Goal: Task Accomplishment & Management: Use online tool/utility

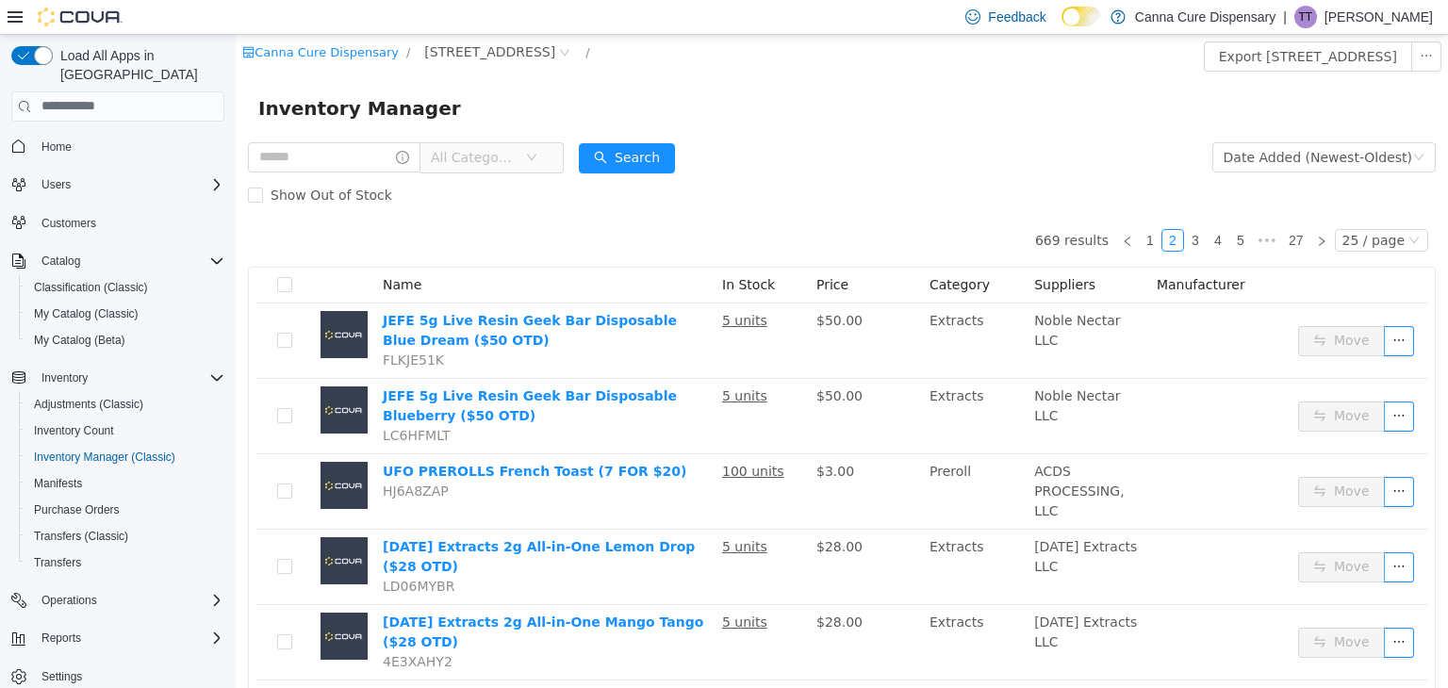
click at [545, 172] on span "All Categories" at bounding box center [483, 156] width 129 height 30
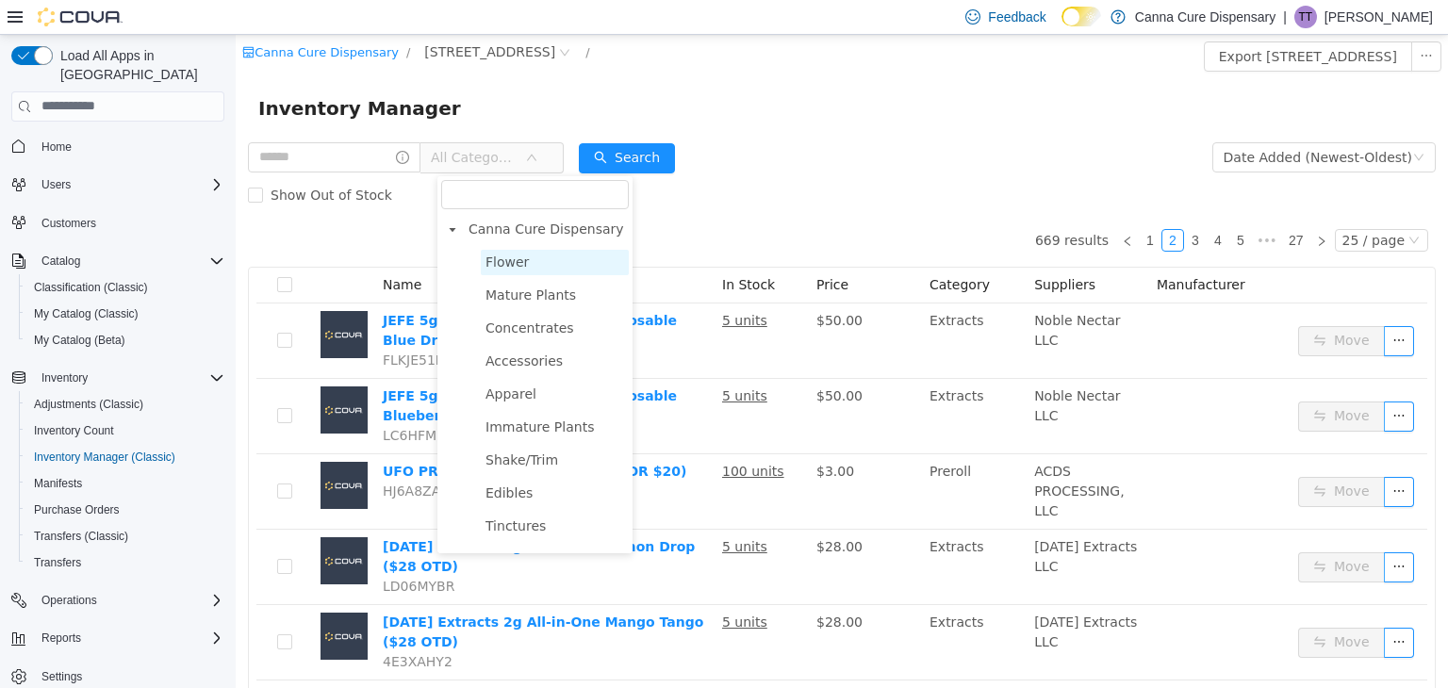
click at [553, 262] on span "Flower" at bounding box center [555, 261] width 148 height 25
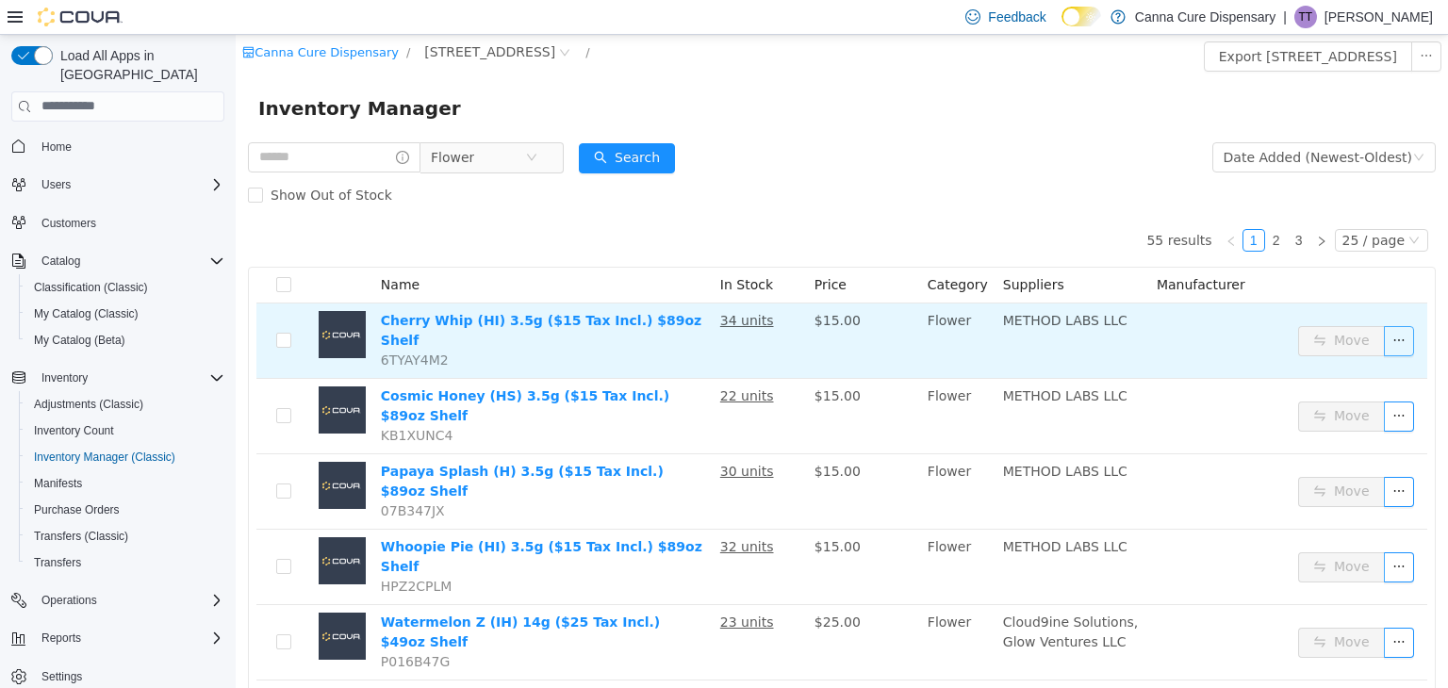
click at [1384, 330] on button "button" at bounding box center [1399, 340] width 30 height 30
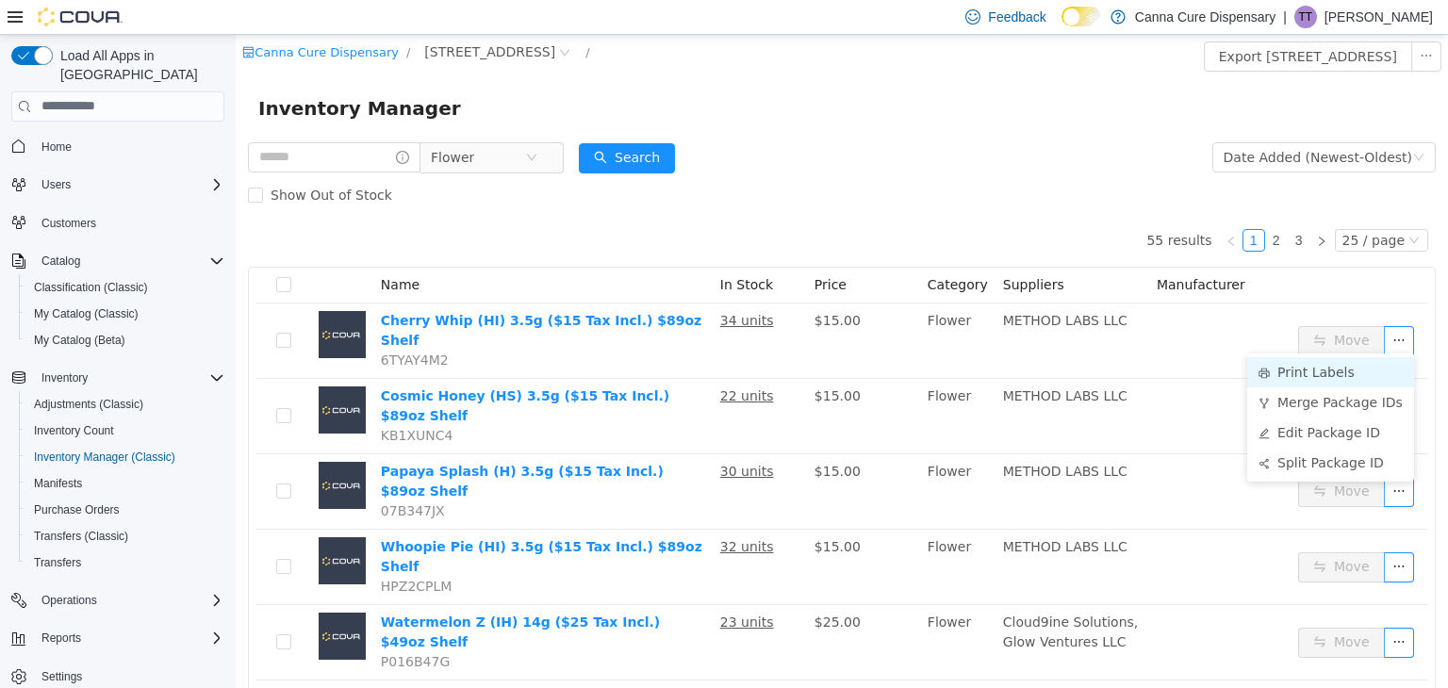
click at [1325, 362] on li "Print Labels" at bounding box center [1330, 371] width 167 height 30
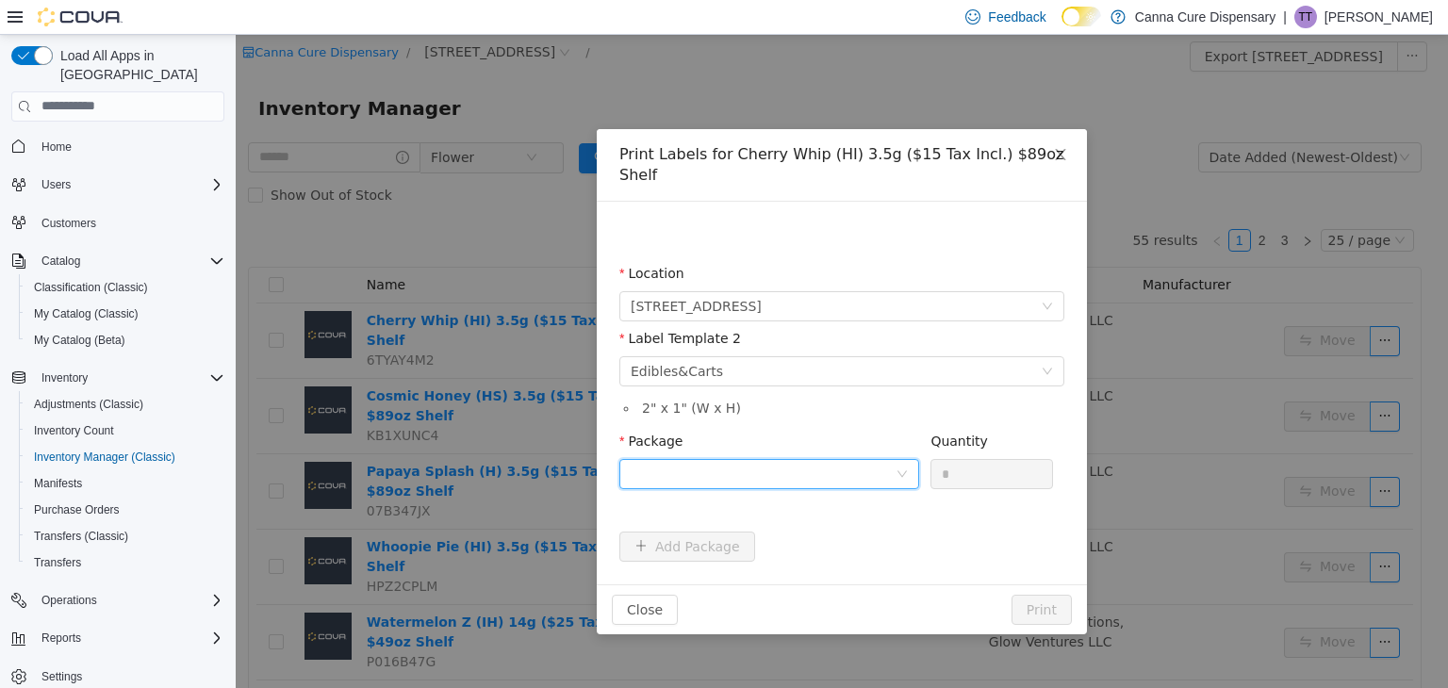
click at [823, 459] on div at bounding box center [763, 473] width 265 height 28
click at [801, 522] on strong "1A40E010001336E000031421" at bounding box center [742, 520] width 222 height 15
click at [981, 465] on input "*" at bounding box center [991, 473] width 121 height 28
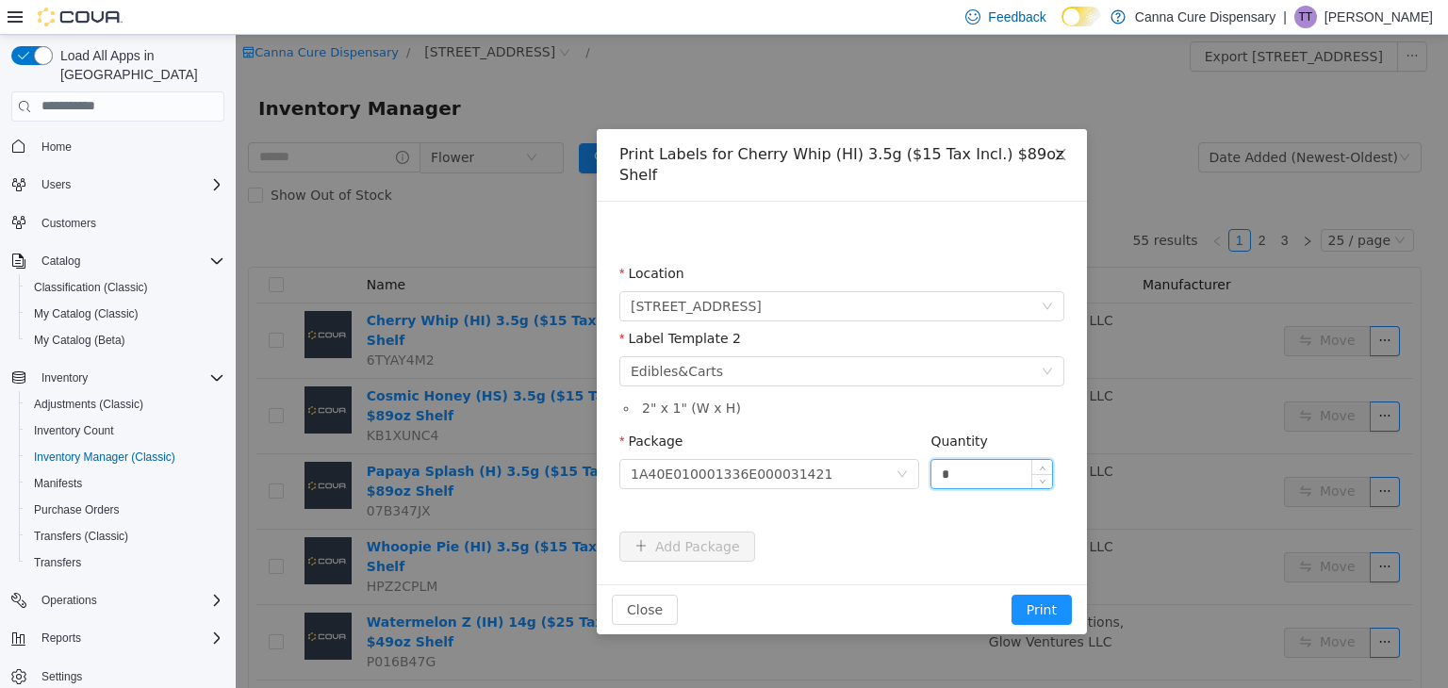
click at [981, 465] on input "*" at bounding box center [991, 473] width 121 height 28
type input "**"
click at [1012, 594] on button "Print" at bounding box center [1042, 609] width 60 height 30
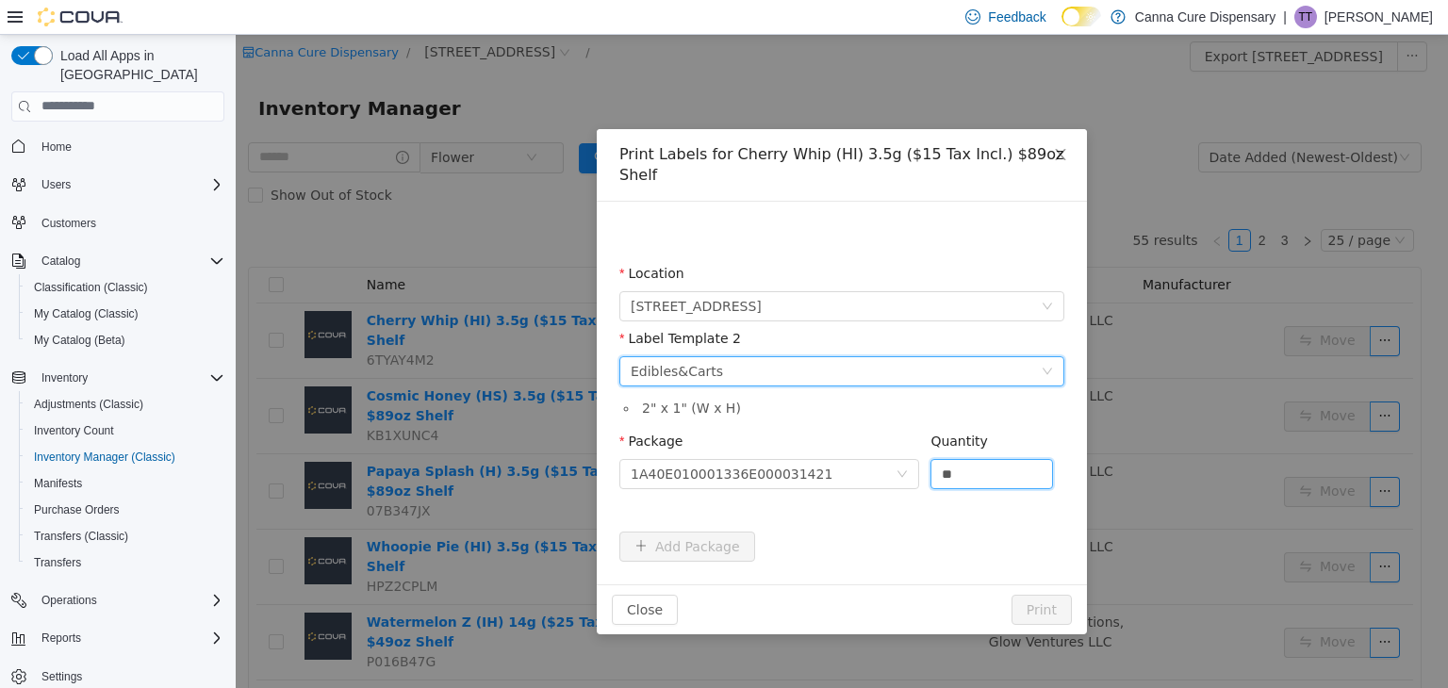
click at [1020, 360] on div "Please select a label template Edibles&Carts" at bounding box center [836, 370] width 410 height 28
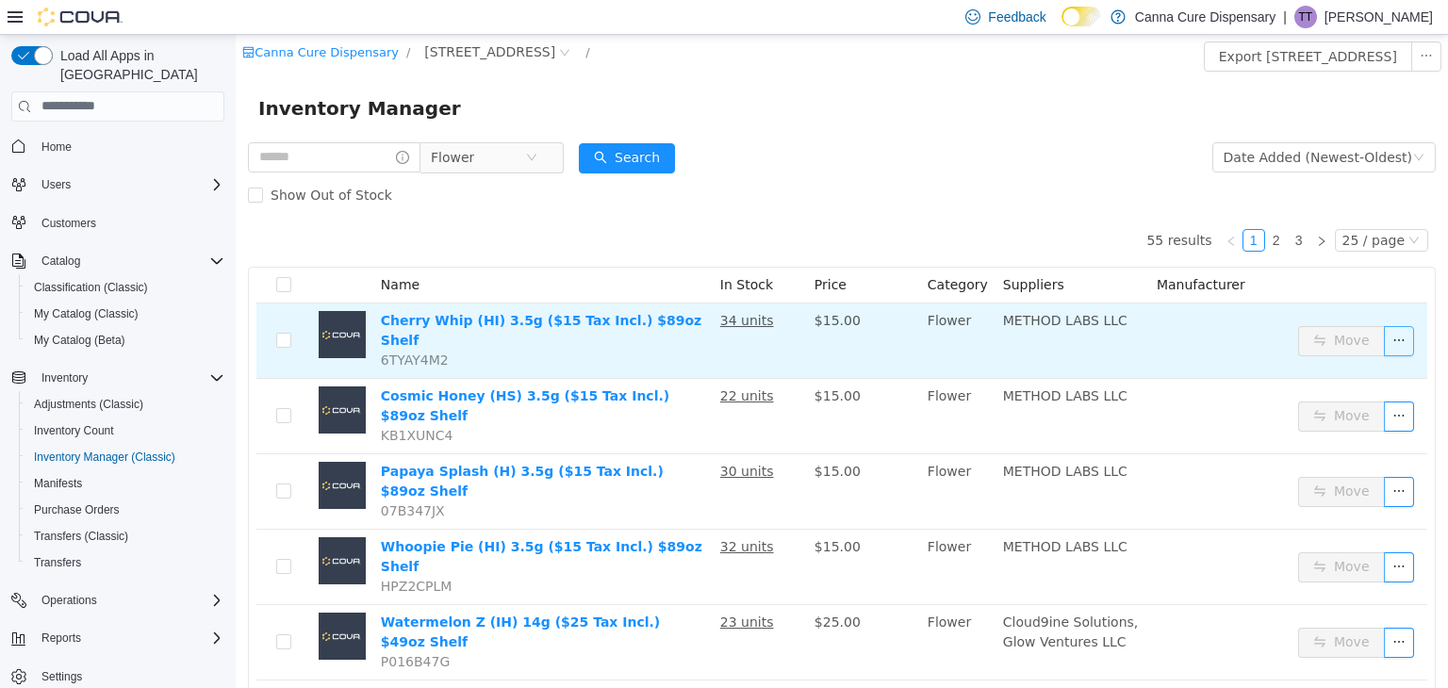
click at [1384, 344] on button "button" at bounding box center [1399, 340] width 30 height 30
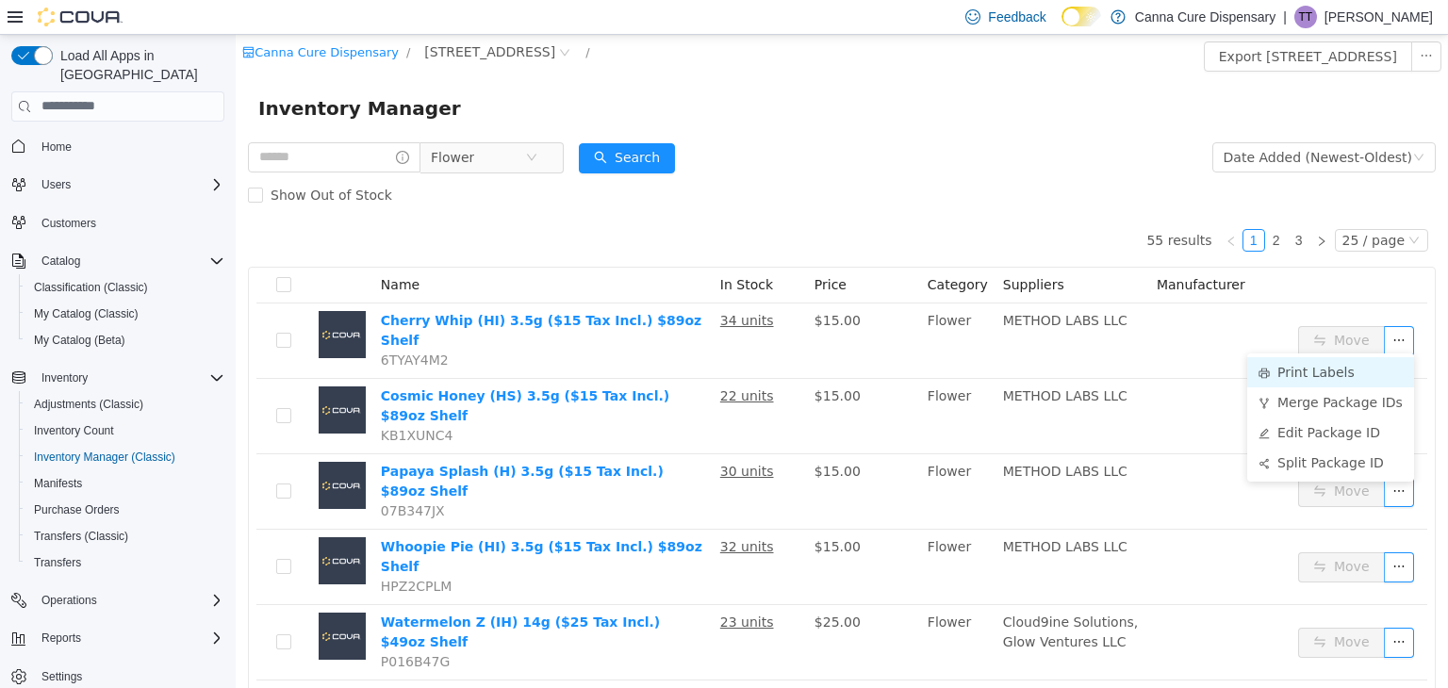
click at [1332, 363] on li "Print Labels" at bounding box center [1330, 371] width 167 height 30
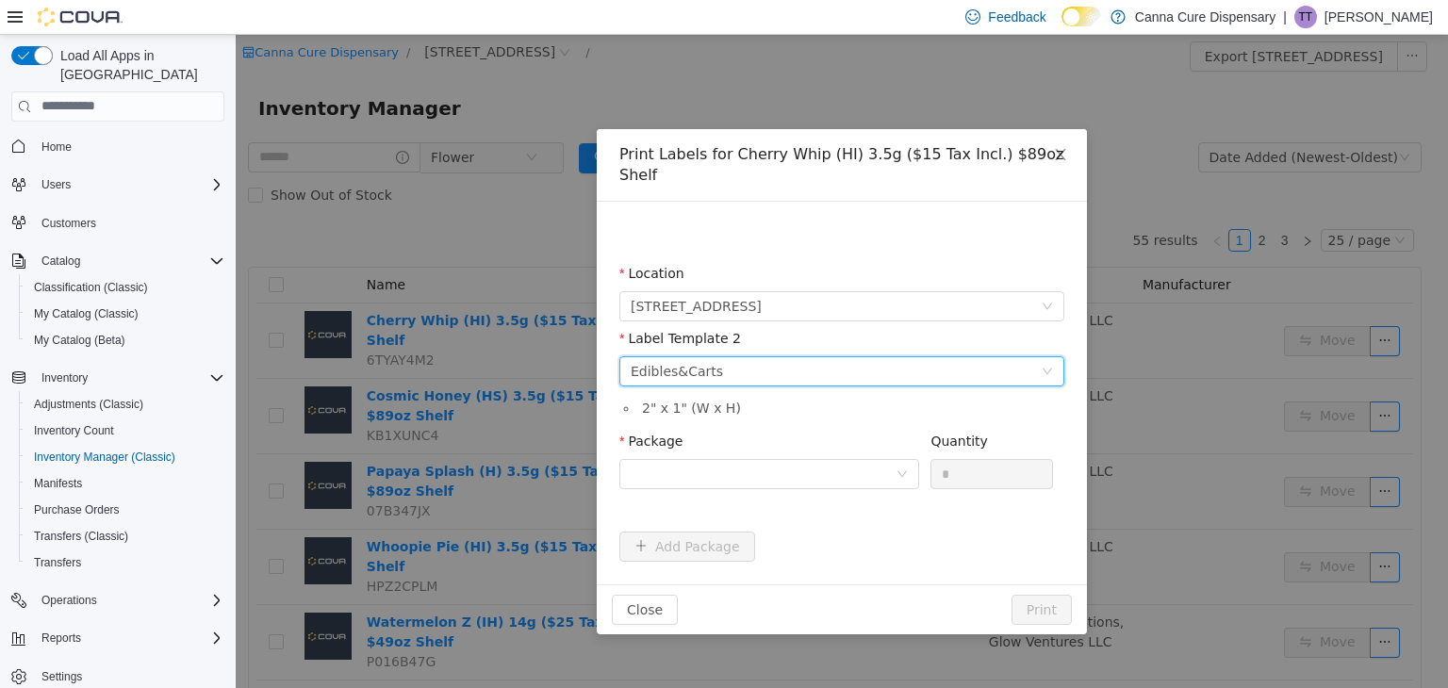
click at [889, 360] on div "Please select a label template Edibles&Carts" at bounding box center [836, 370] width 410 height 28
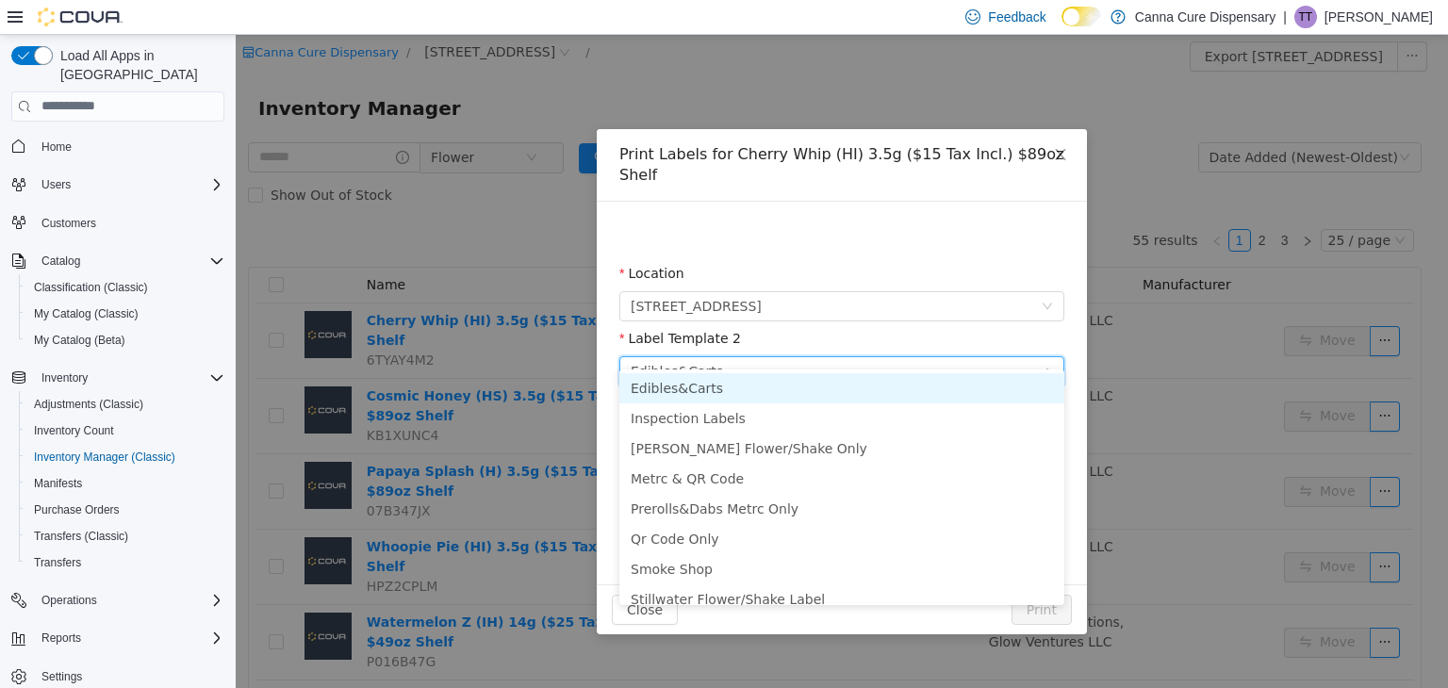
click at [825, 387] on li "Edibles&Carts" at bounding box center [841, 387] width 445 height 30
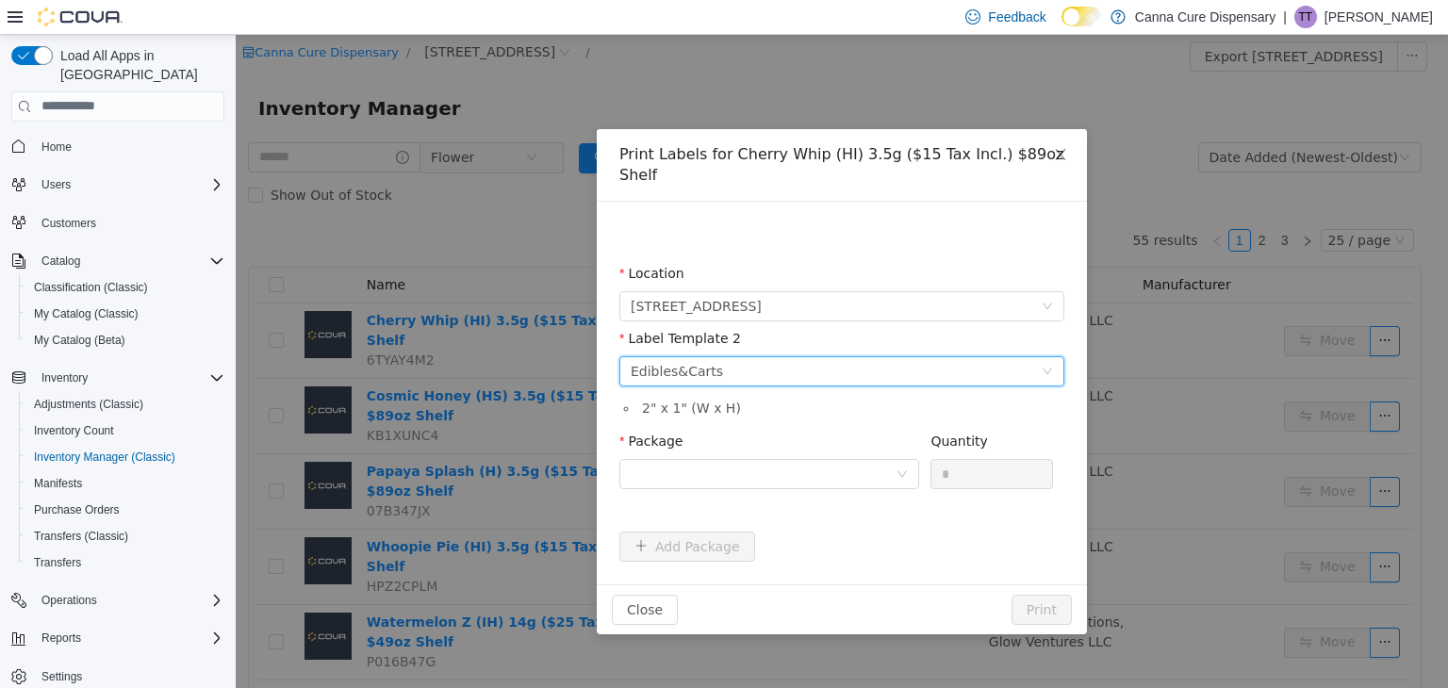
click at [837, 359] on div "Please select a label template Edibles&Carts" at bounding box center [836, 370] width 410 height 28
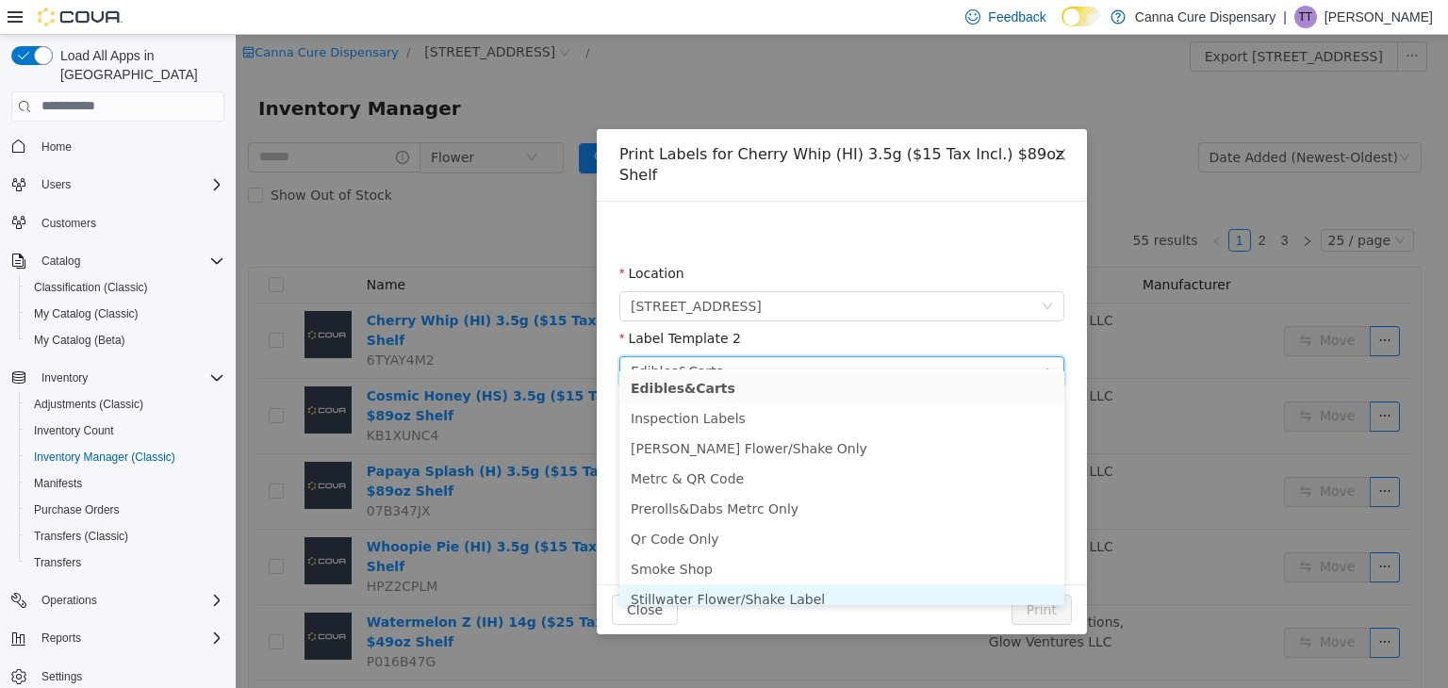
scroll to position [9, 0]
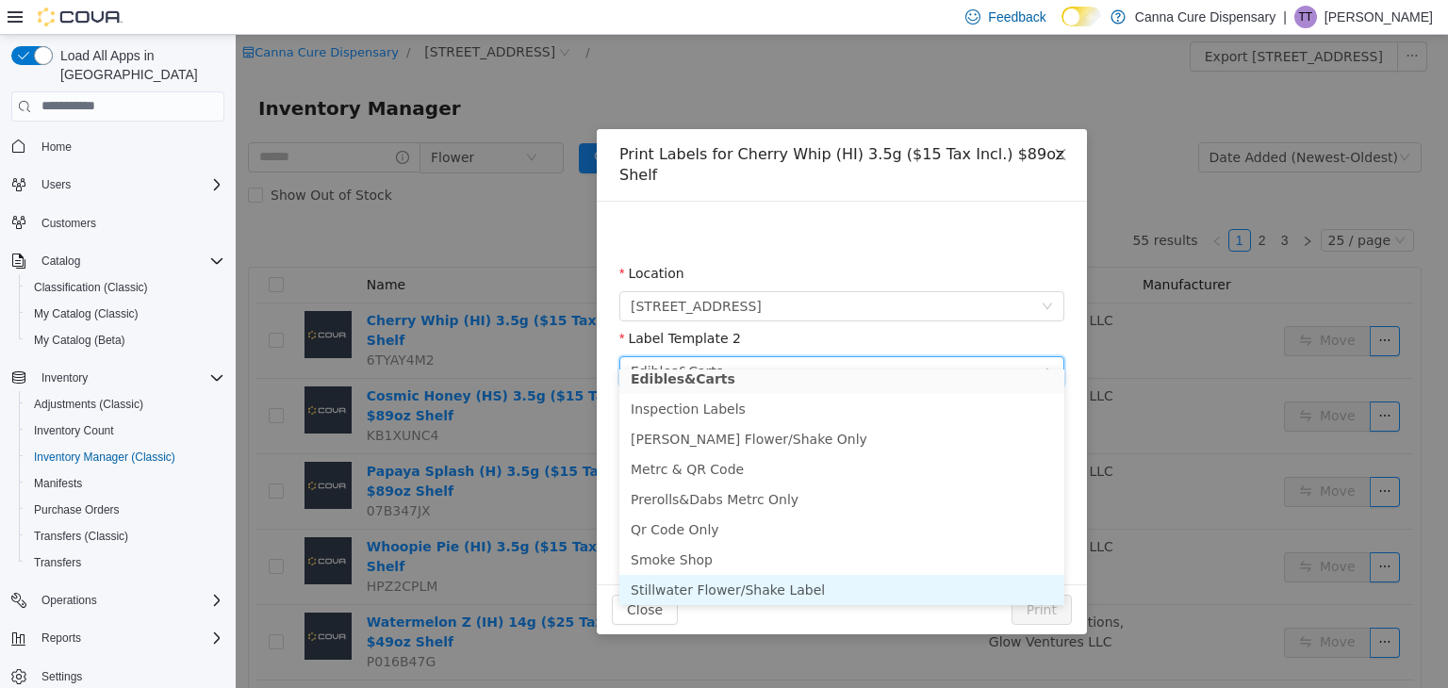
click at [729, 597] on li "Stillwater Flower/Shake Label" at bounding box center [841, 589] width 445 height 30
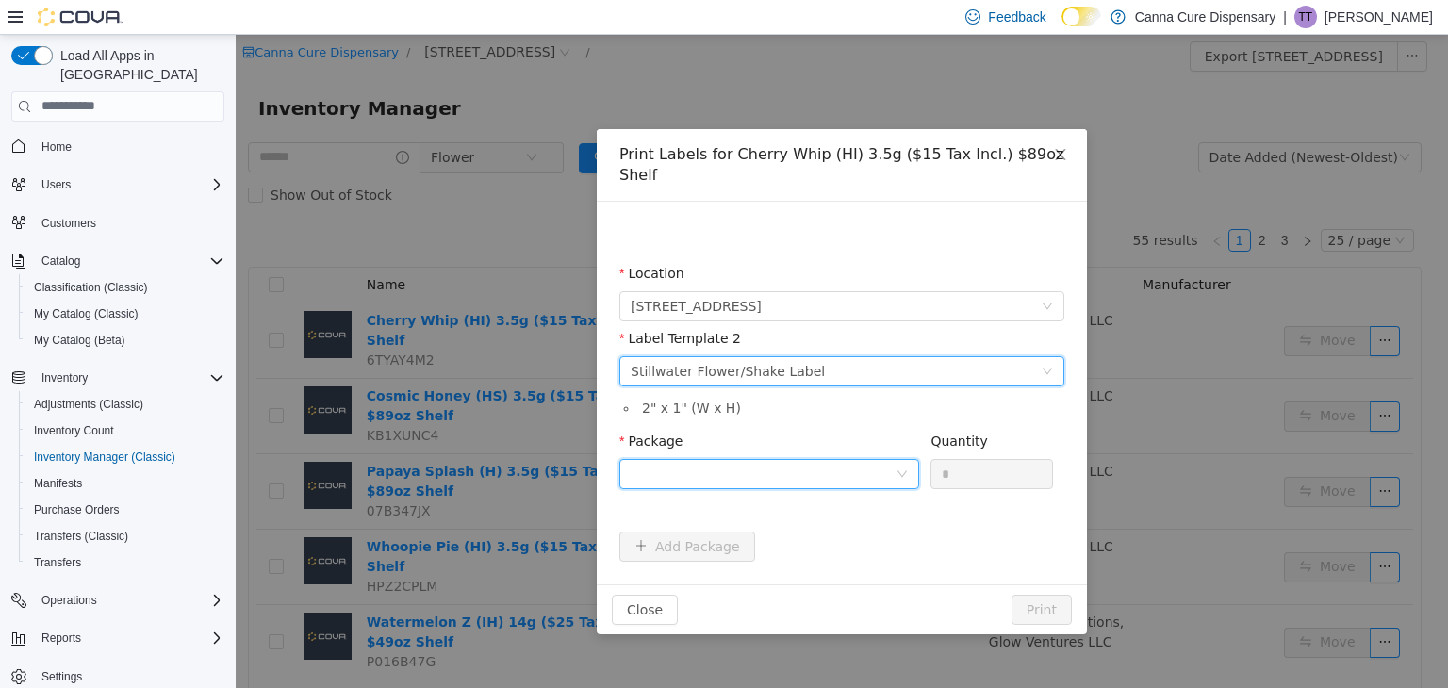
click at [742, 459] on div at bounding box center [763, 473] width 265 height 28
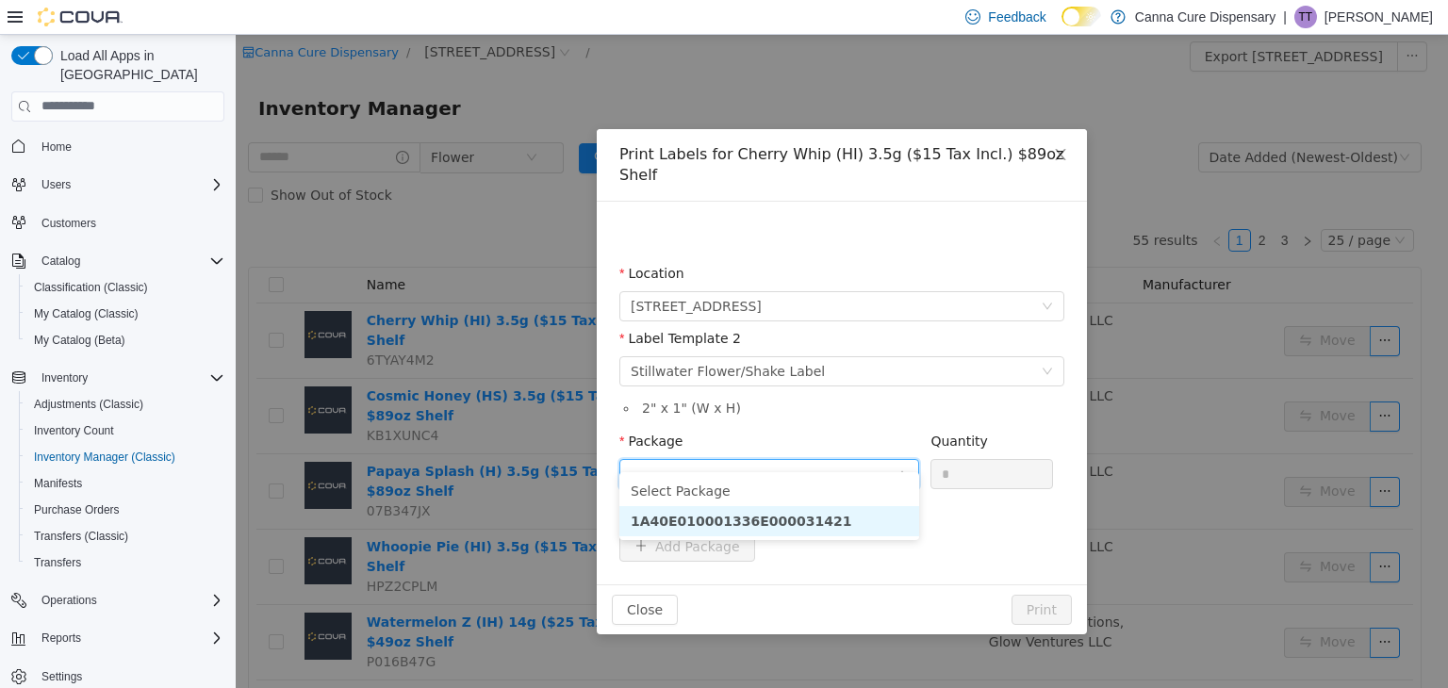
click at [735, 530] on li "1A40E010001336E000031421" at bounding box center [769, 520] width 300 height 30
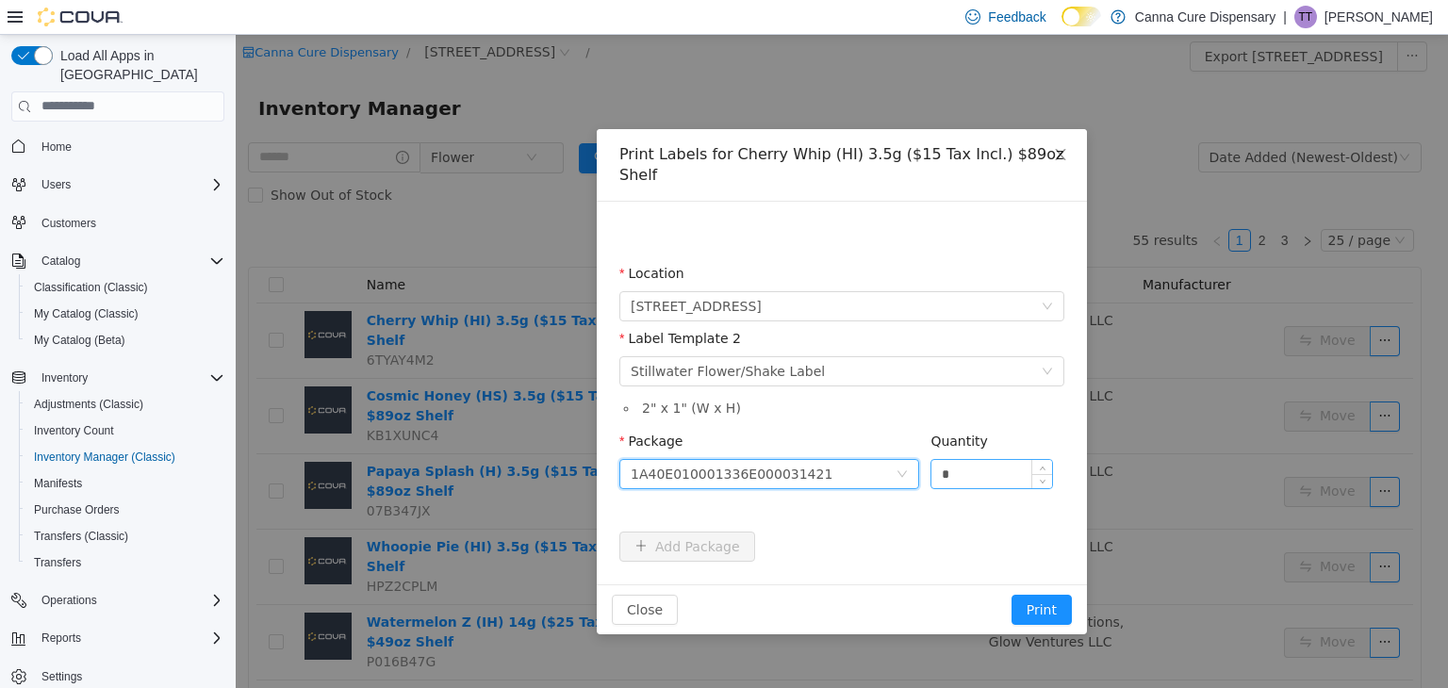
click at [992, 464] on input "*" at bounding box center [991, 473] width 121 height 28
type input "**"
click at [1012, 594] on button "Print" at bounding box center [1042, 609] width 60 height 30
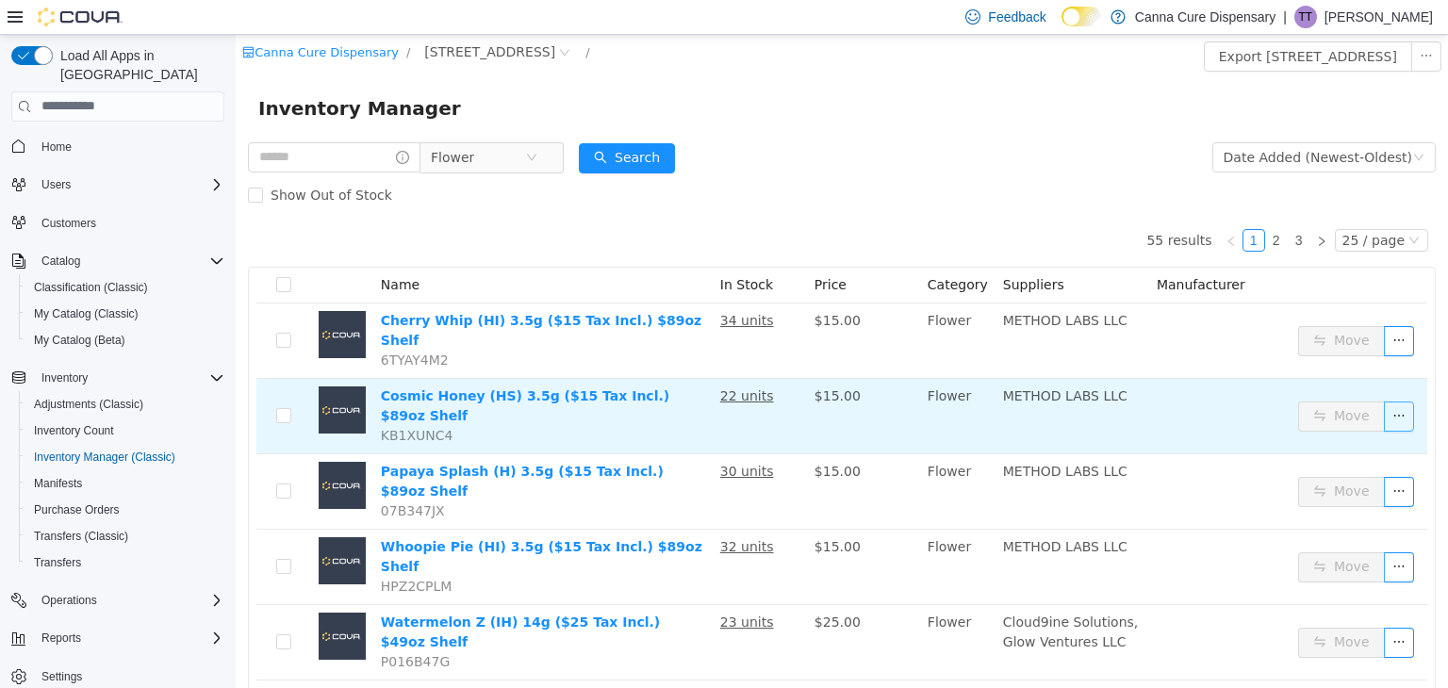
click at [1388, 401] on button "button" at bounding box center [1399, 416] width 30 height 30
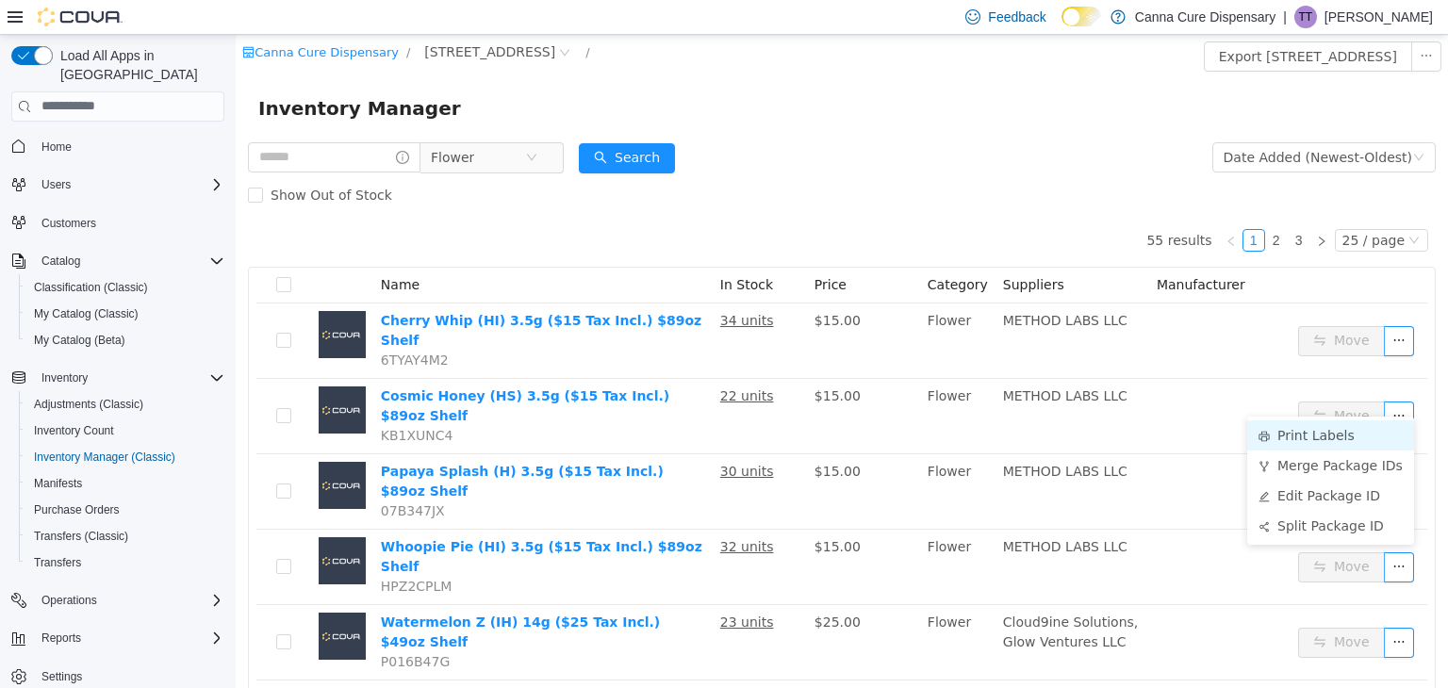
click at [1326, 431] on li "Print Labels" at bounding box center [1330, 434] width 167 height 30
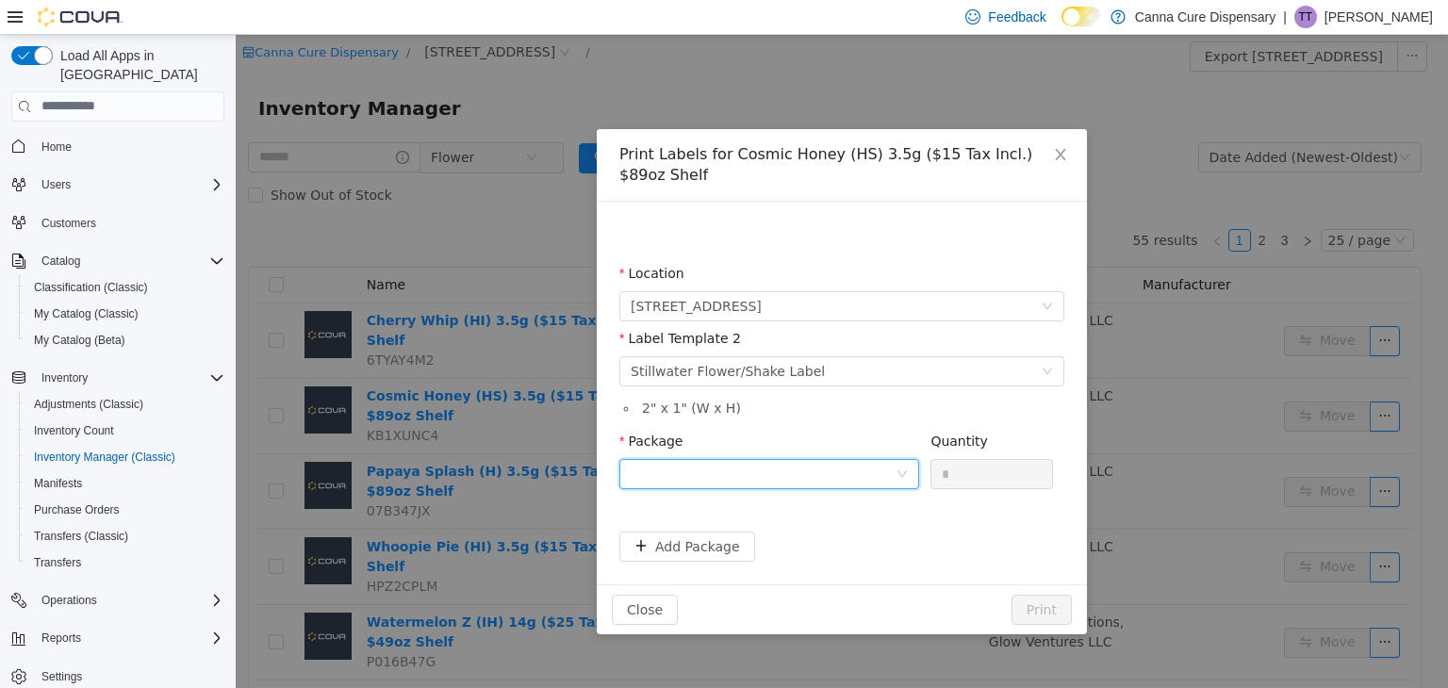
click at [759, 469] on div at bounding box center [763, 473] width 265 height 28
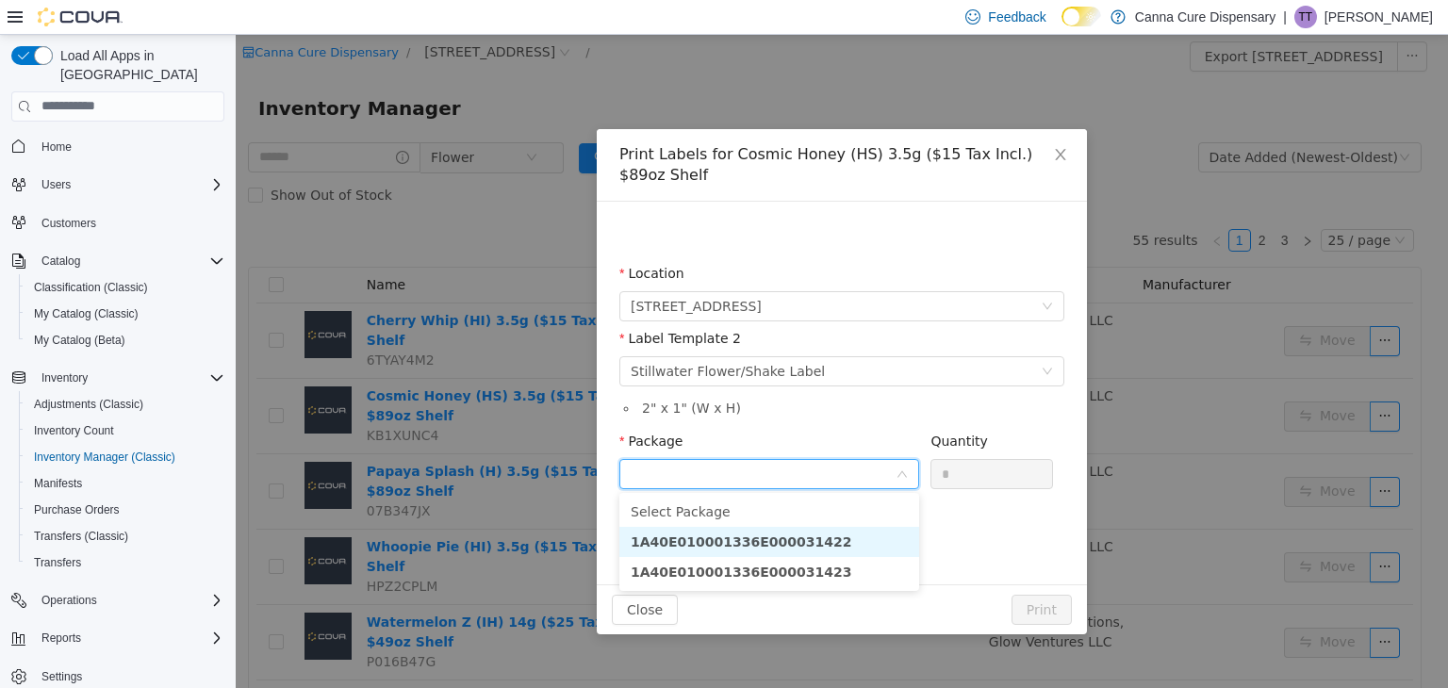
click at [803, 537] on strong "1A40E010001336E000031422" at bounding box center [742, 541] width 222 height 15
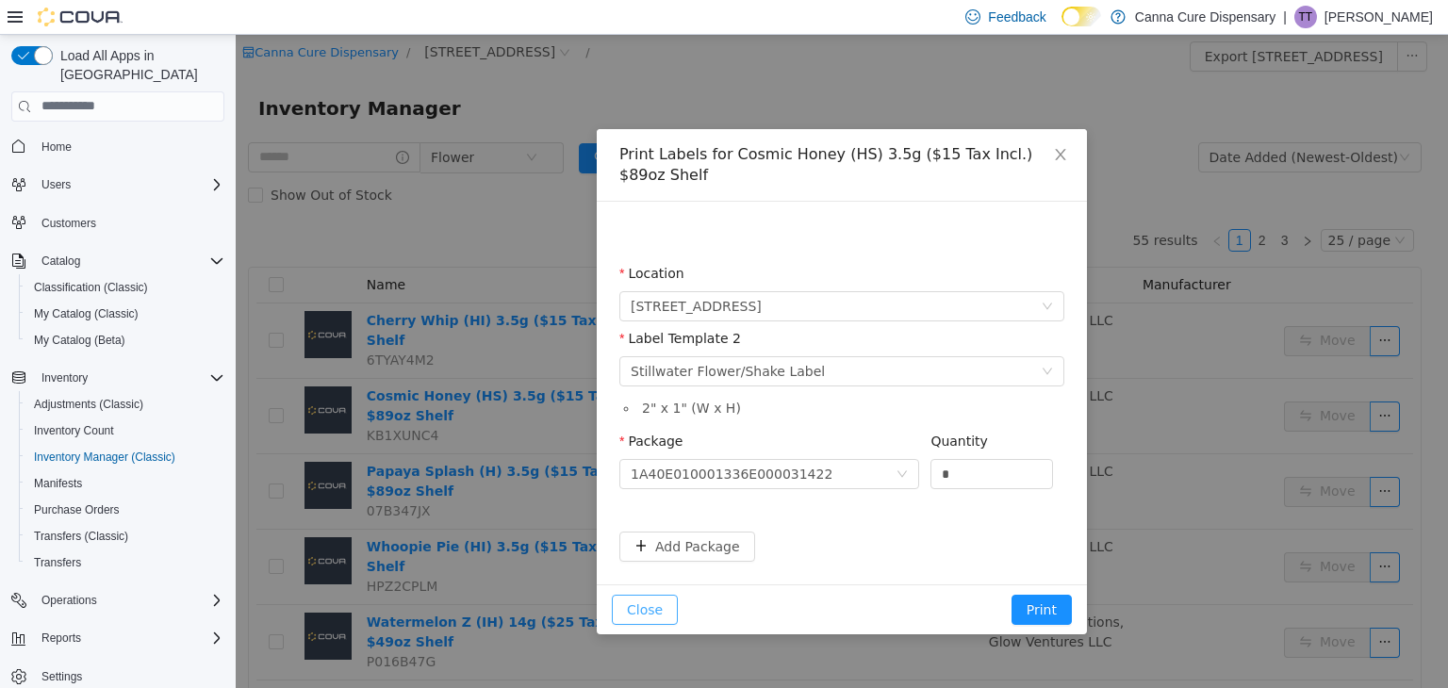
click at [657, 603] on button "Close" at bounding box center [645, 609] width 66 height 30
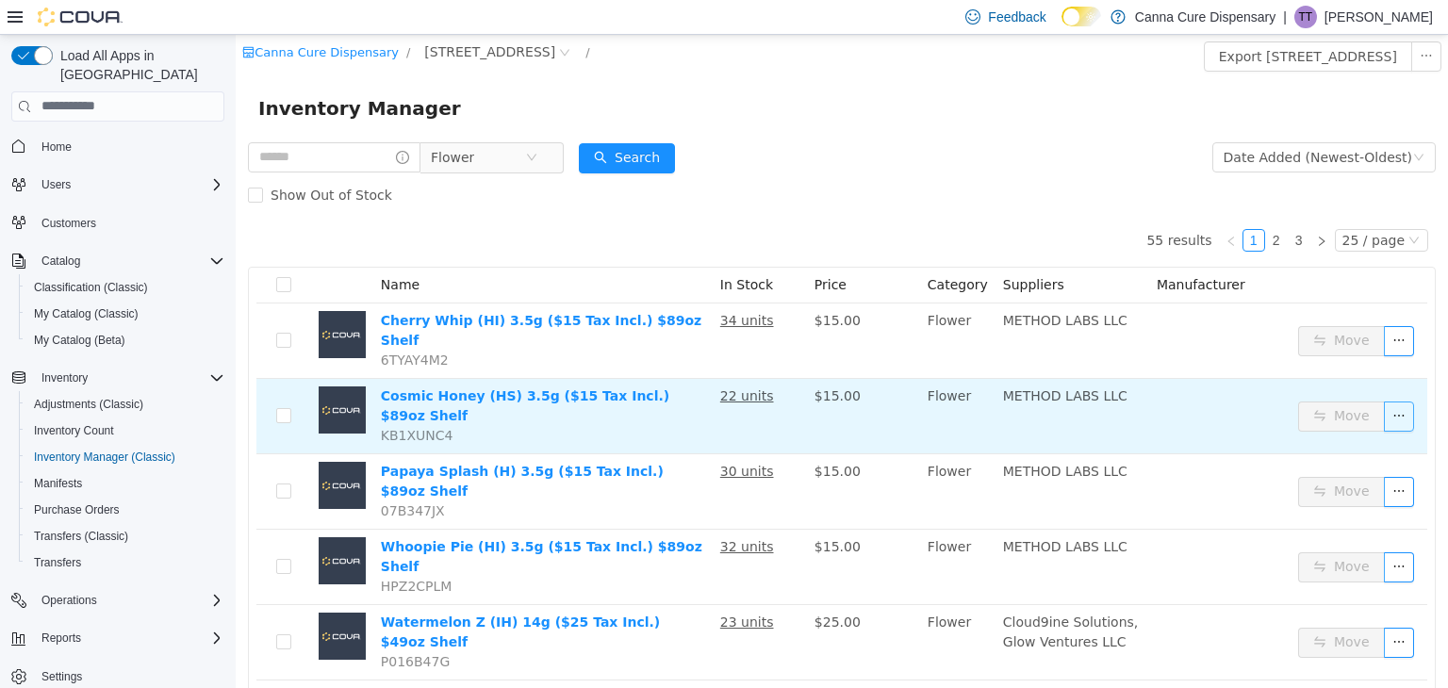
click at [1385, 401] on button "button" at bounding box center [1399, 416] width 30 height 30
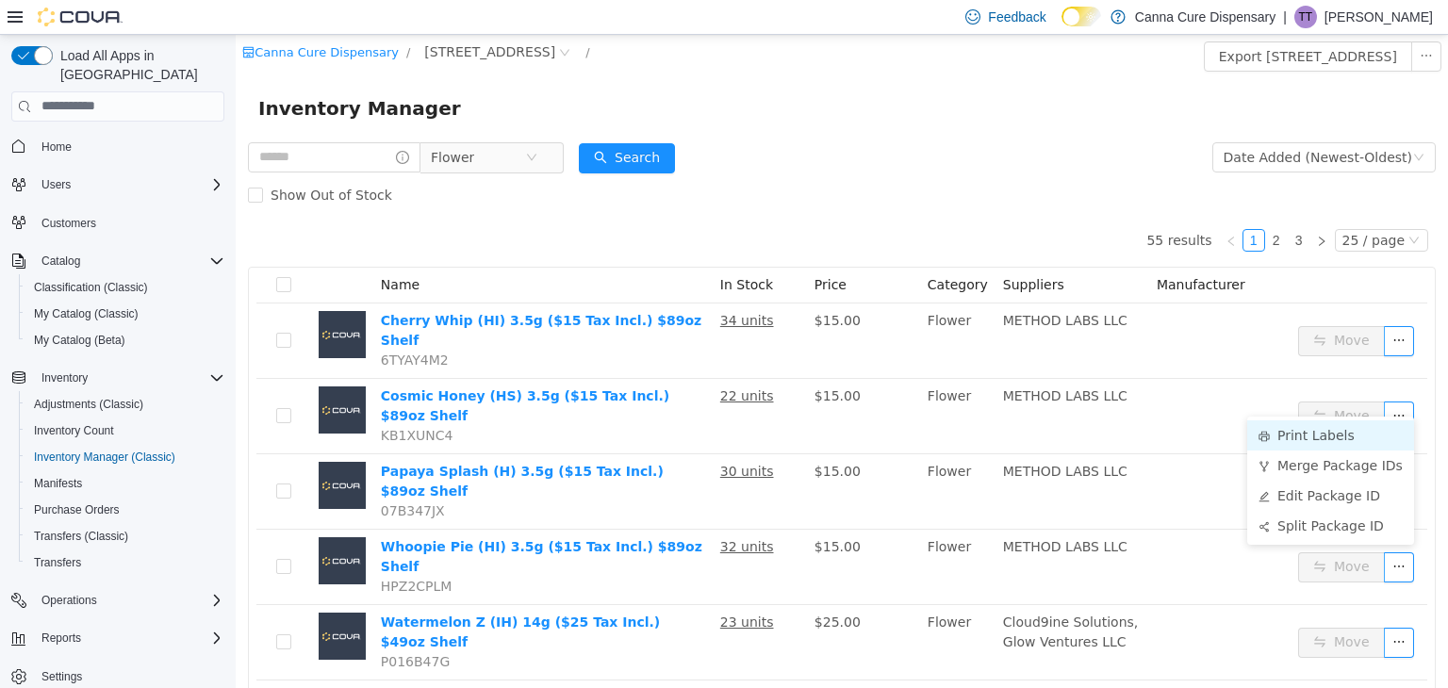
click at [1335, 421] on li "Print Labels" at bounding box center [1330, 434] width 167 height 30
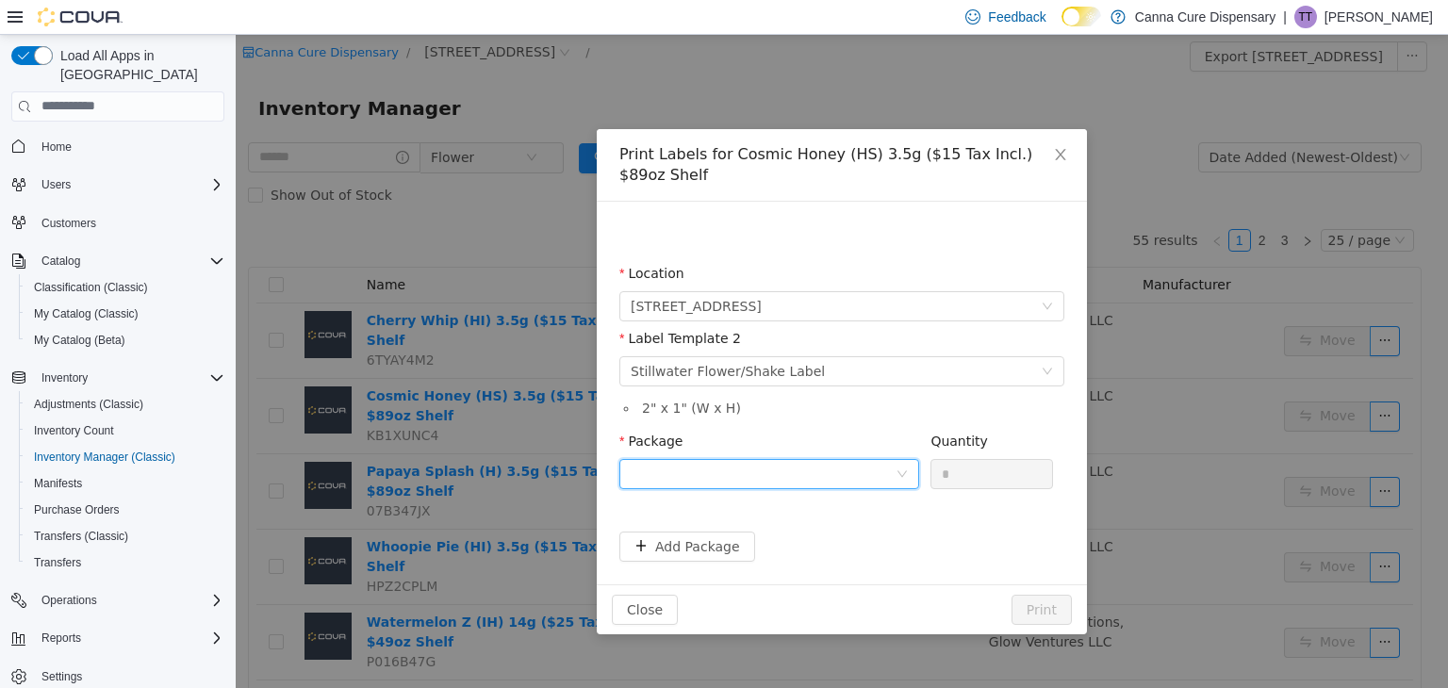
click at [767, 462] on div at bounding box center [763, 473] width 265 height 28
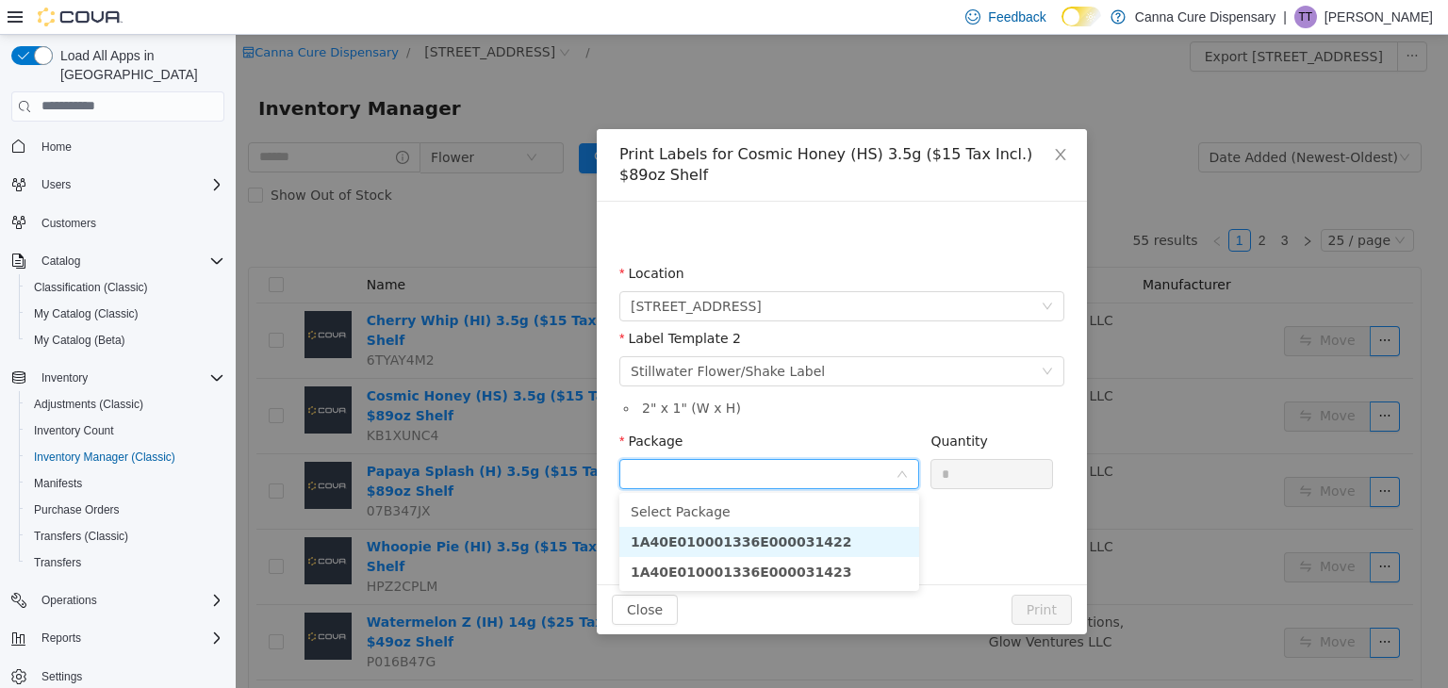
click at [772, 541] on strong "1A40E010001336E000031422" at bounding box center [742, 541] width 222 height 15
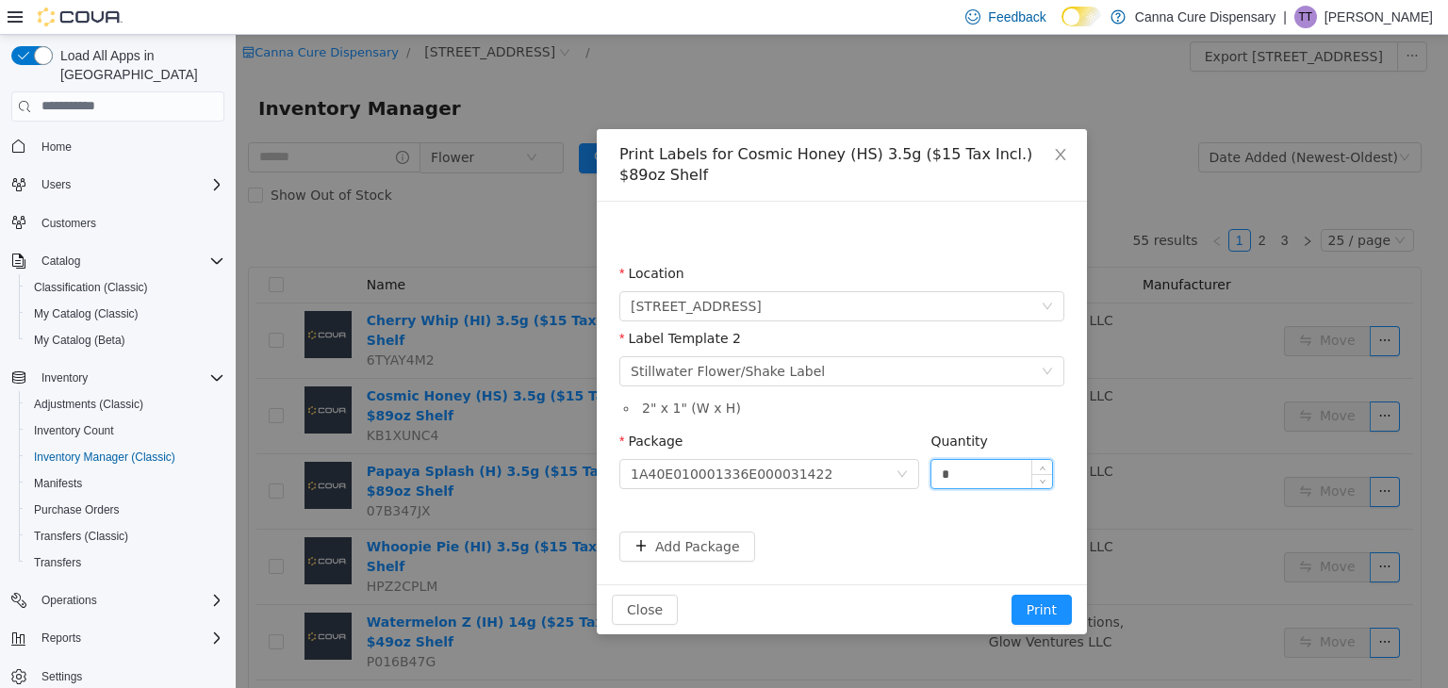
click at [963, 466] on input "*" at bounding box center [991, 473] width 121 height 28
type input "**"
click at [1012, 594] on button "Print" at bounding box center [1042, 609] width 60 height 30
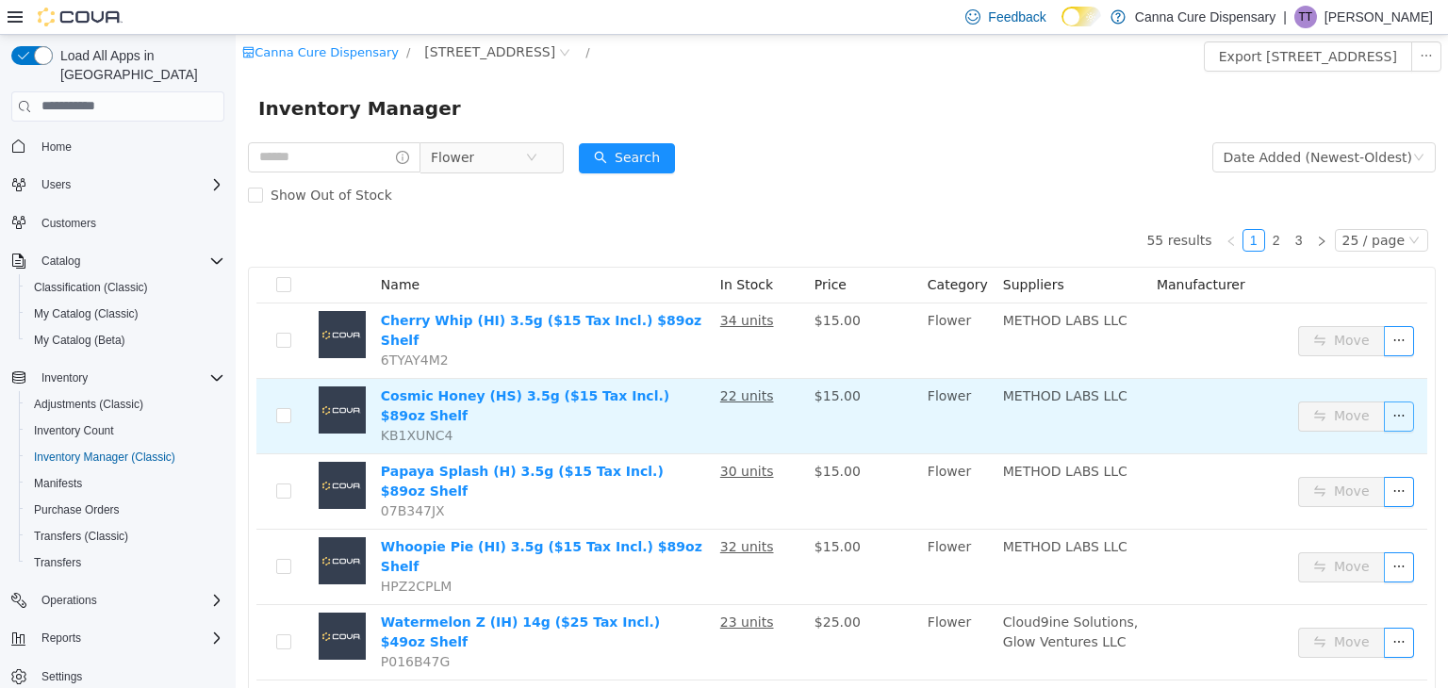
click at [1388, 405] on button "button" at bounding box center [1399, 416] width 30 height 30
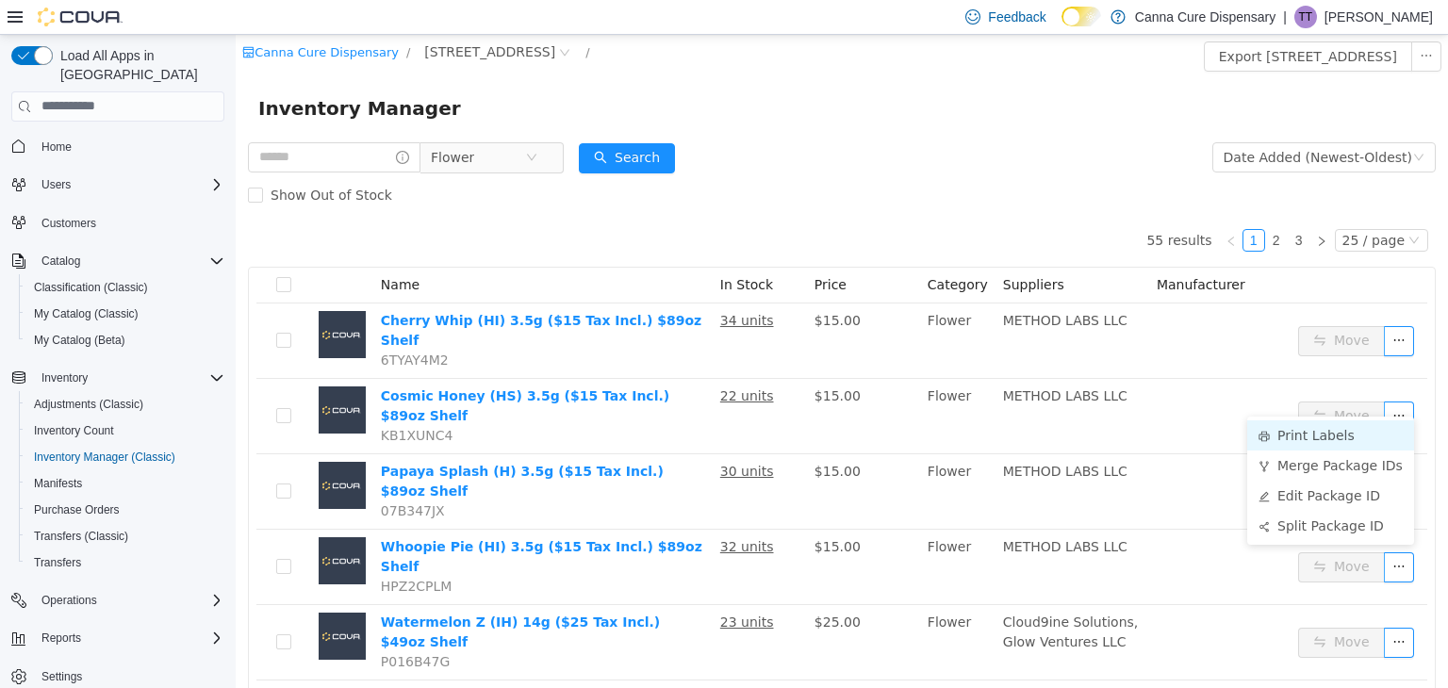
click at [1335, 434] on li "Print Labels" at bounding box center [1330, 434] width 167 height 30
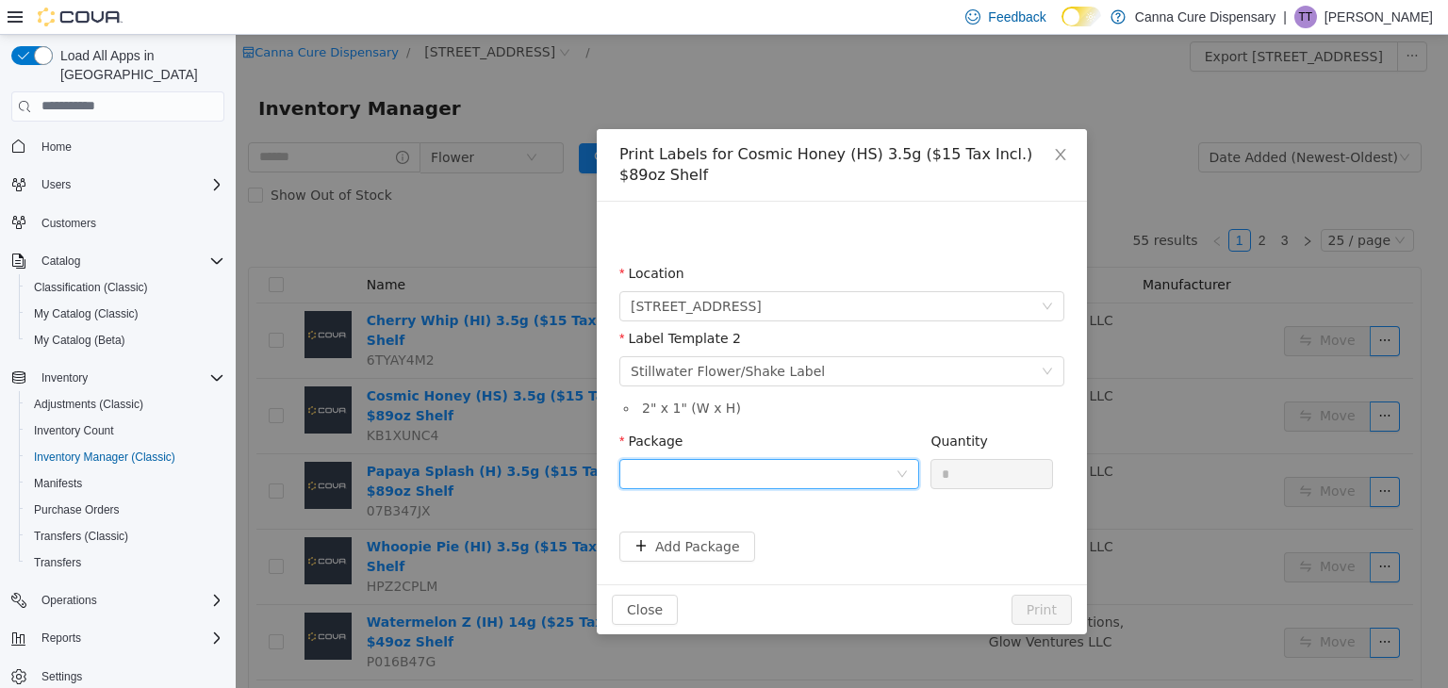
click at [832, 469] on div at bounding box center [763, 473] width 265 height 28
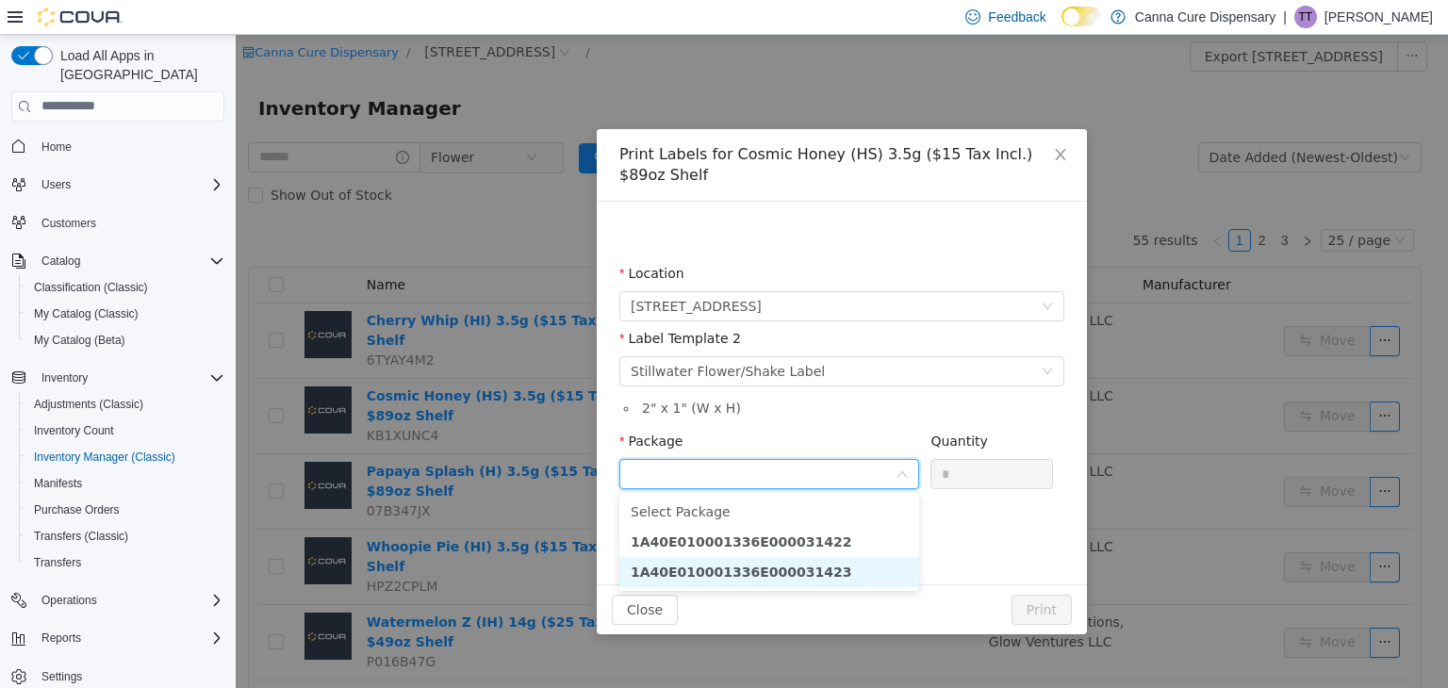
click at [832, 573] on li "1A40E010001336E000031423" at bounding box center [769, 571] width 300 height 30
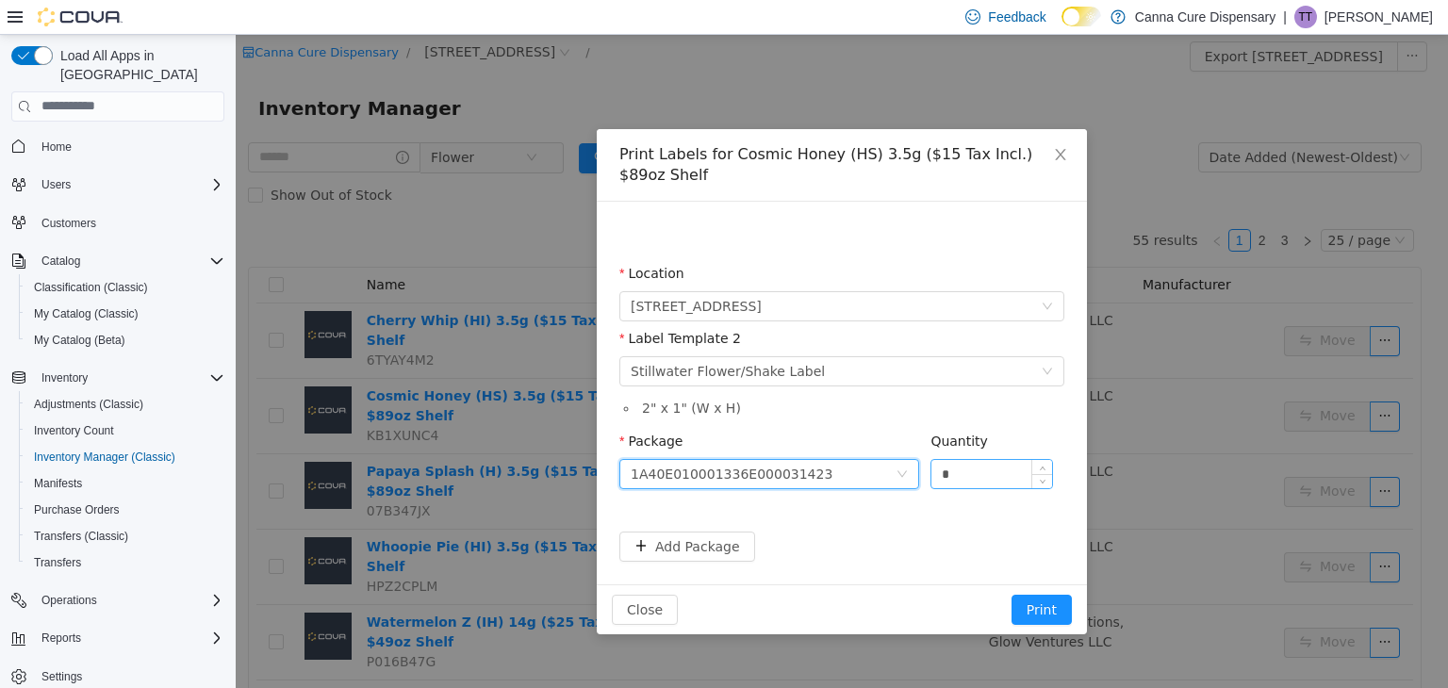
click at [974, 473] on input "*" at bounding box center [991, 473] width 121 height 28
type input "**"
click at [1012, 594] on button "Print" at bounding box center [1042, 609] width 60 height 30
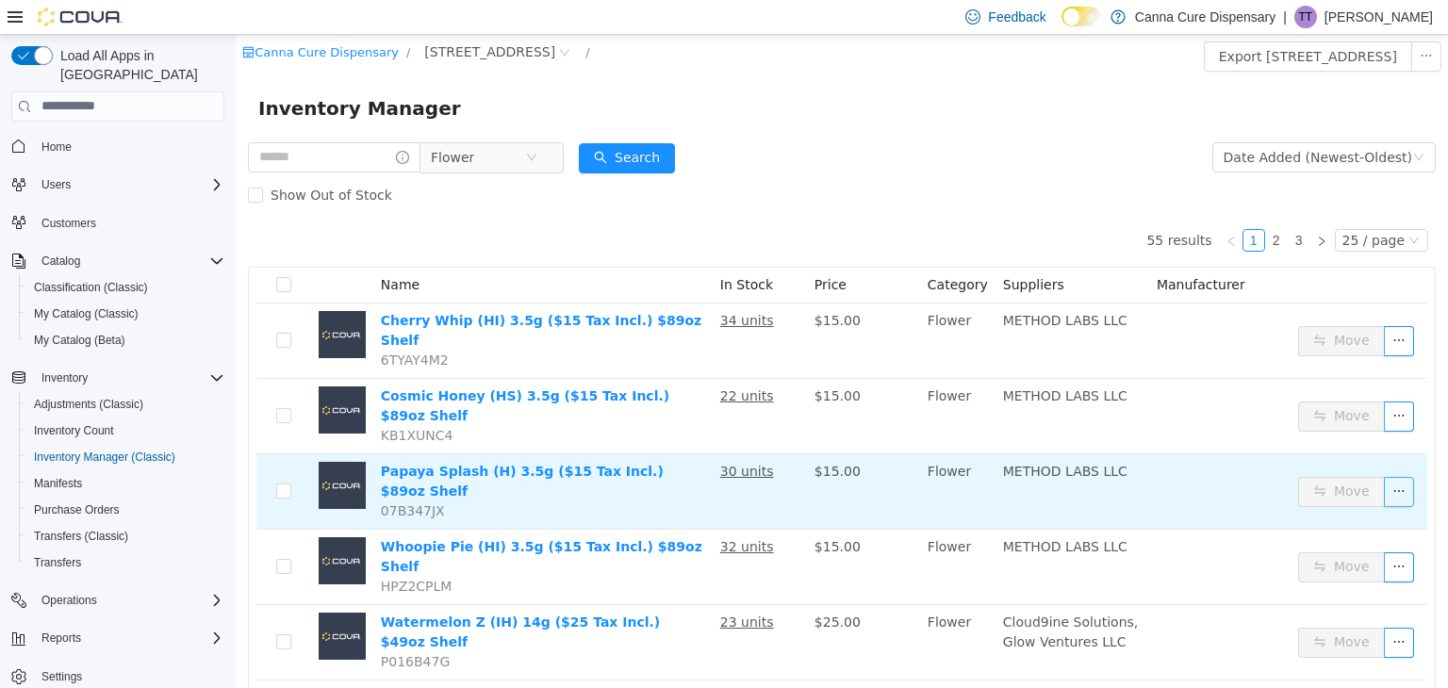
click at [1385, 476] on button "button" at bounding box center [1399, 491] width 30 height 30
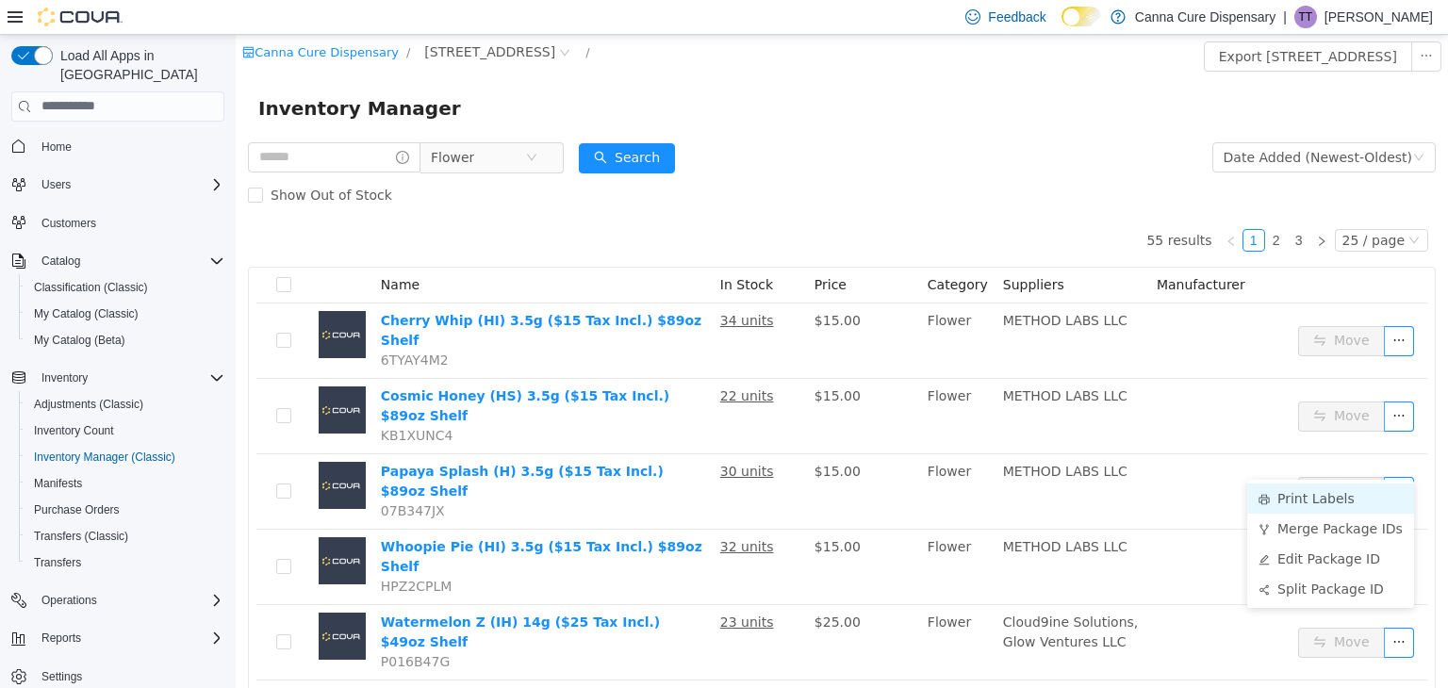
click at [1324, 492] on li "Print Labels" at bounding box center [1330, 498] width 167 height 30
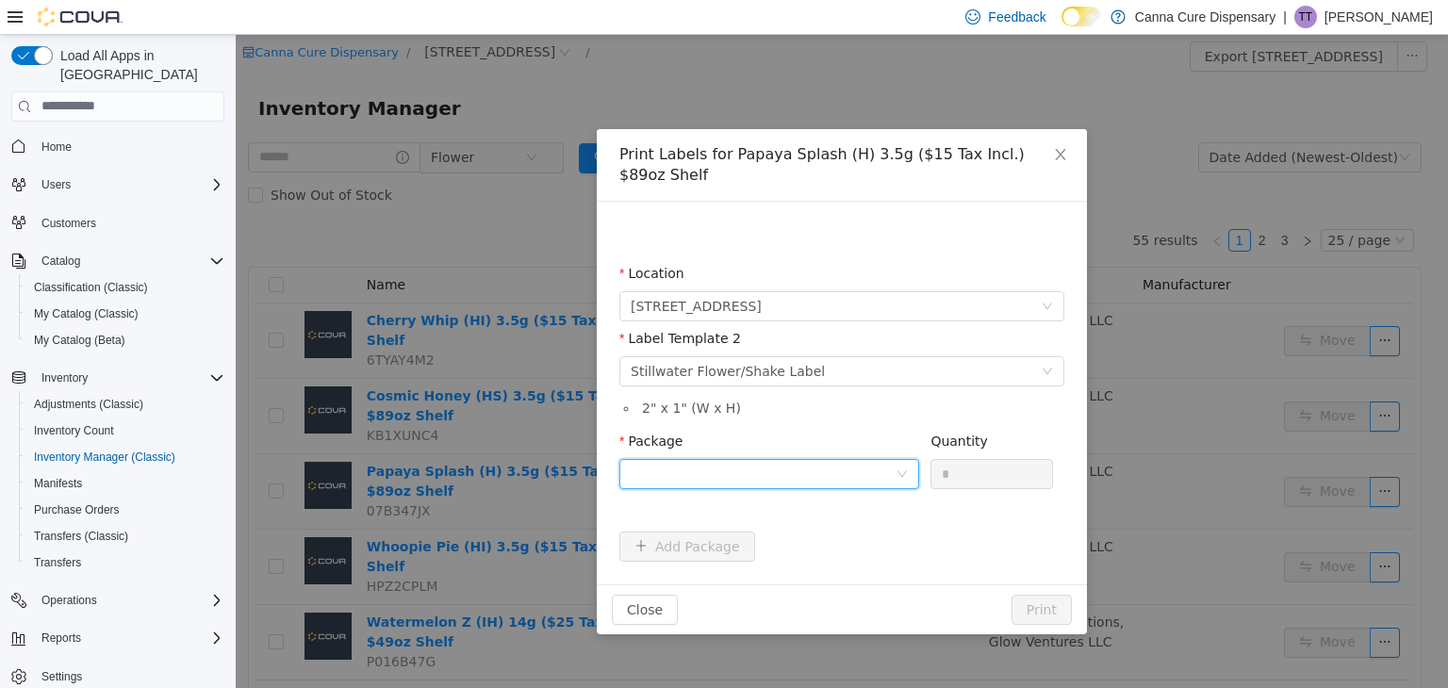
click at [866, 459] on div at bounding box center [763, 473] width 265 height 28
click at [816, 526] on li "1A40E010001336E000031425" at bounding box center [769, 520] width 300 height 30
click at [969, 459] on input "*" at bounding box center [991, 473] width 121 height 28
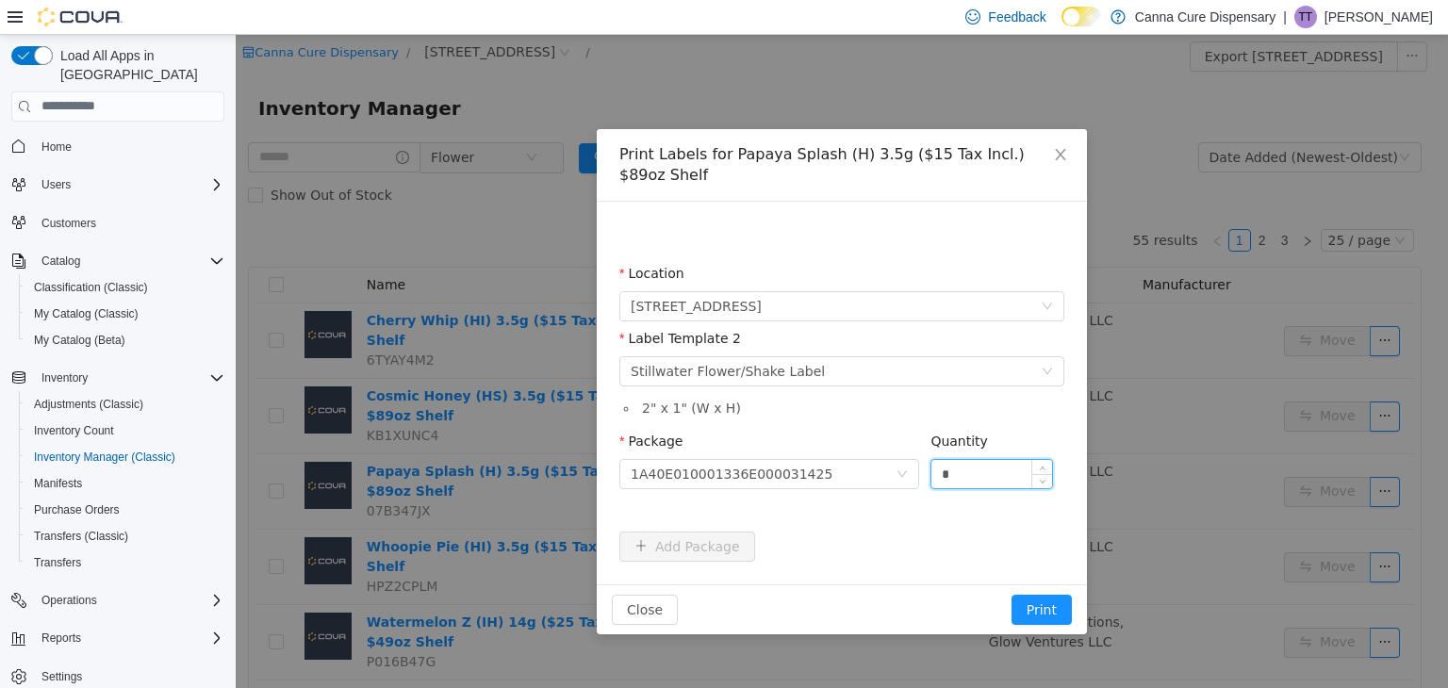
click at [969, 459] on input "*" at bounding box center [991, 473] width 121 height 28
type input "**"
click at [1012, 594] on button "Print" at bounding box center [1042, 609] width 60 height 30
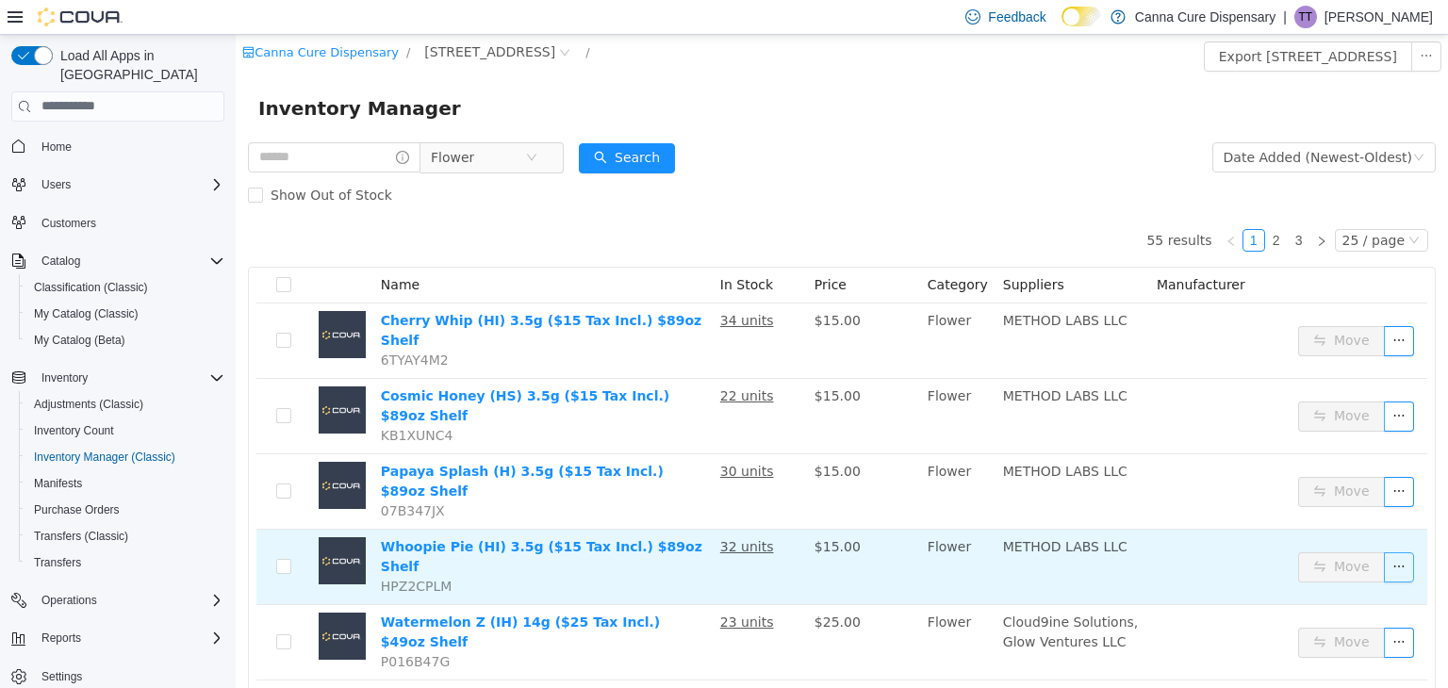
click at [1384, 551] on button "button" at bounding box center [1399, 566] width 30 height 30
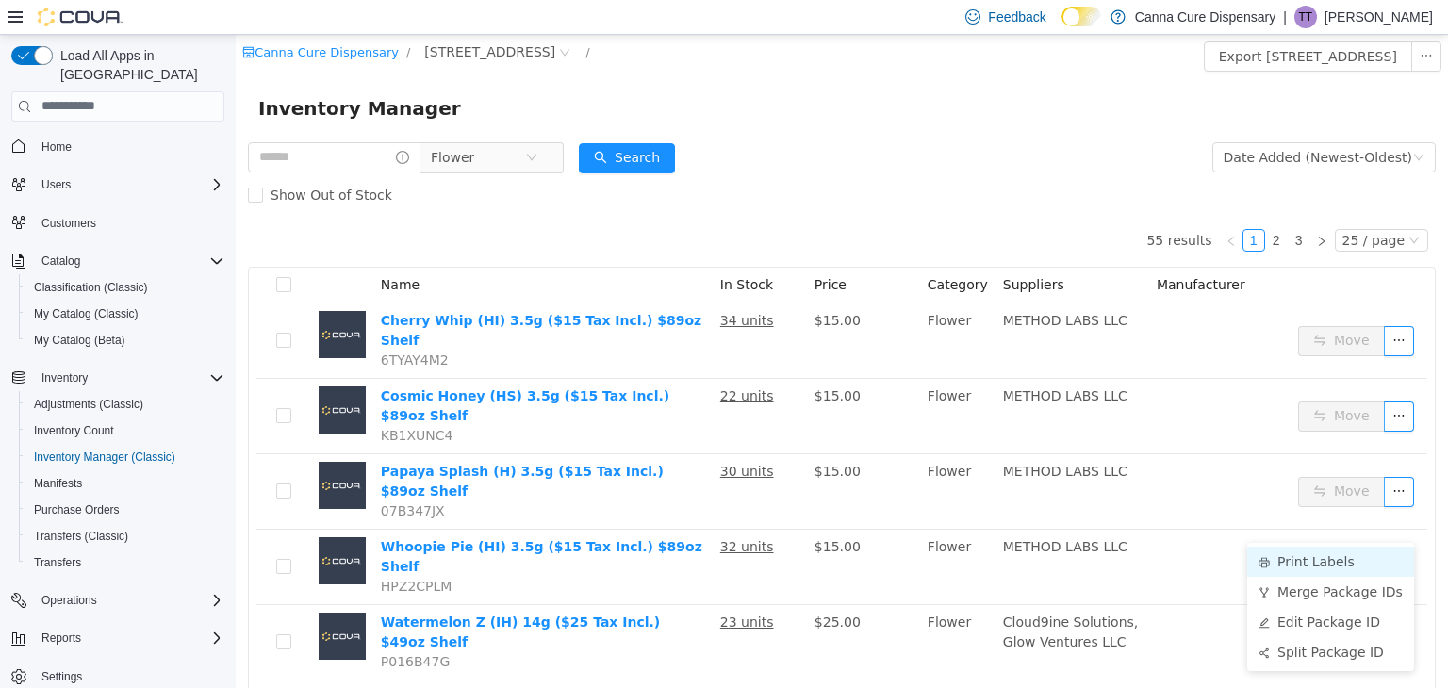
click at [1309, 553] on li "Print Labels" at bounding box center [1330, 561] width 167 height 30
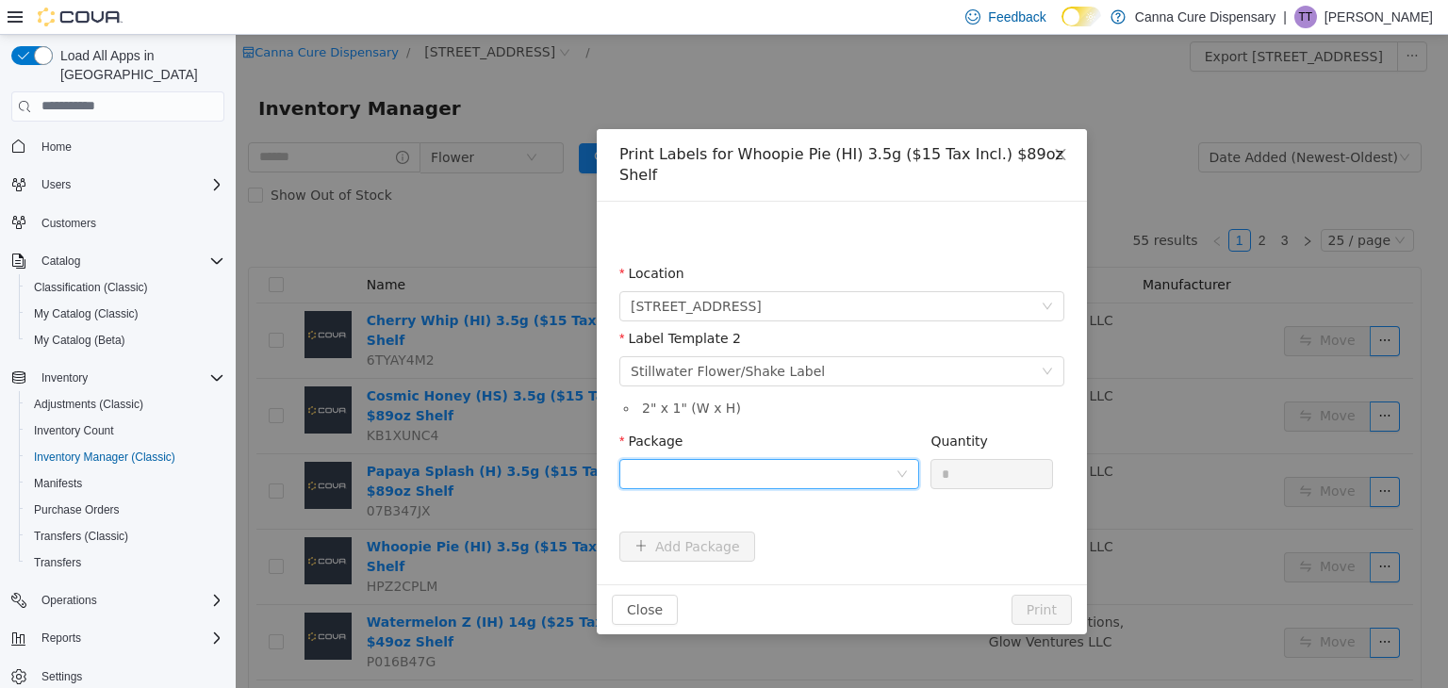
click at [693, 459] on div at bounding box center [763, 473] width 265 height 28
click at [784, 513] on strong "1A40E010001336E000031426" at bounding box center [742, 520] width 222 height 15
click at [991, 459] on input "*" at bounding box center [991, 473] width 121 height 28
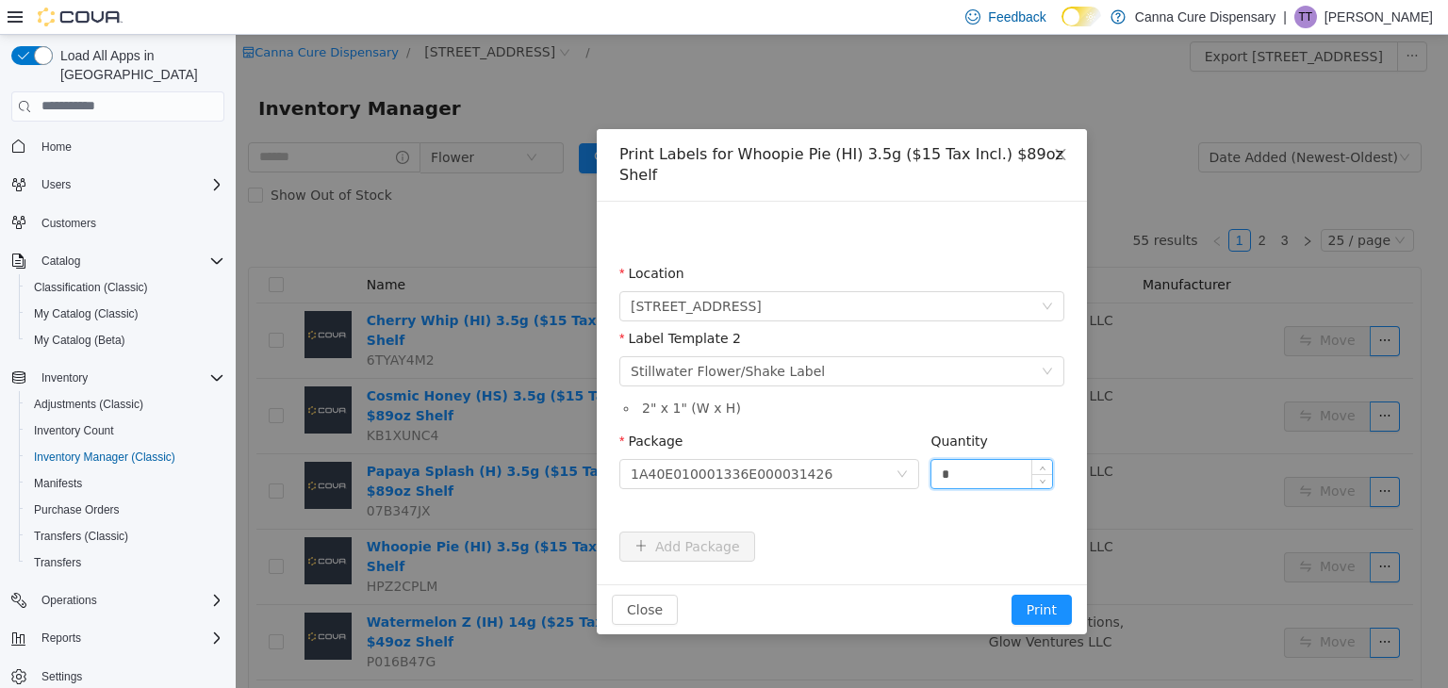
click at [991, 459] on input "*" at bounding box center [991, 473] width 121 height 28
type input "**"
click at [1012, 594] on button "Print" at bounding box center [1042, 609] width 60 height 30
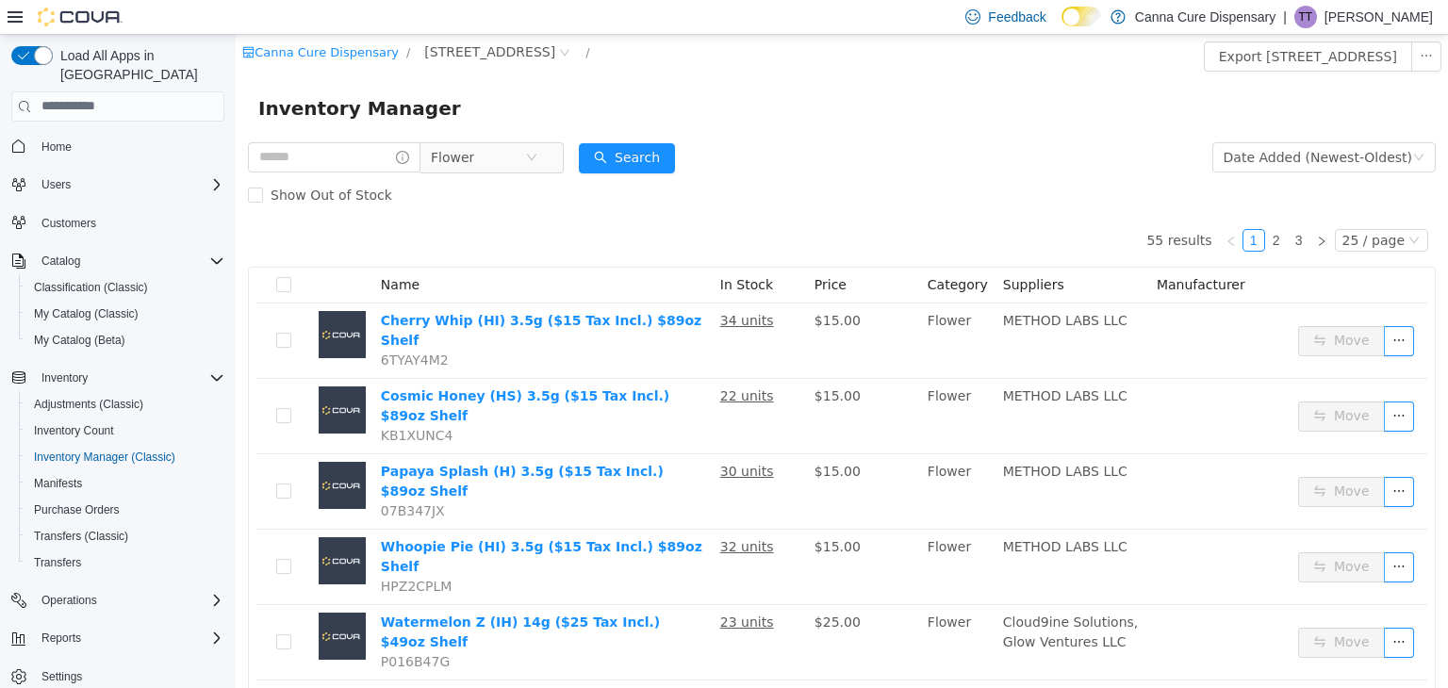
click at [370, 173] on div "Flower" at bounding box center [406, 157] width 316 height 38
click at [381, 157] on input "text" at bounding box center [334, 156] width 173 height 30
type input "******"
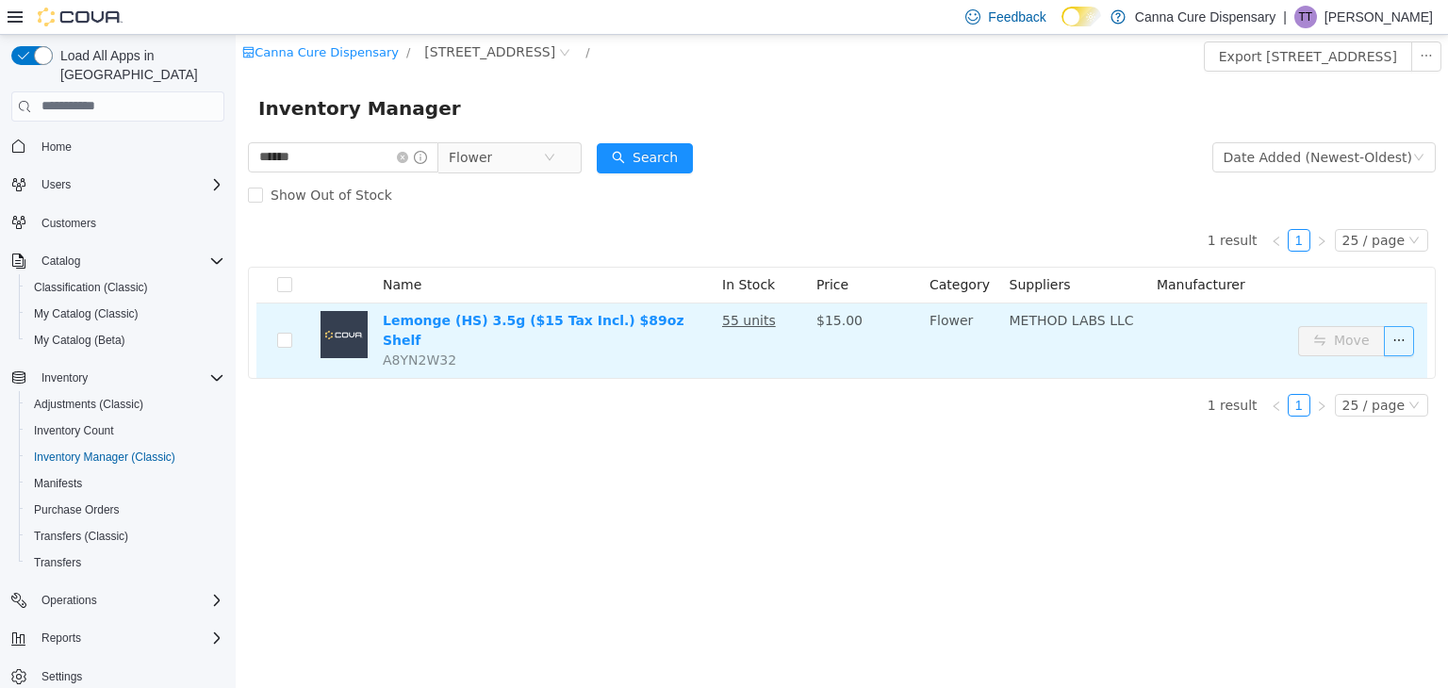
click at [1399, 333] on button "button" at bounding box center [1399, 340] width 30 height 30
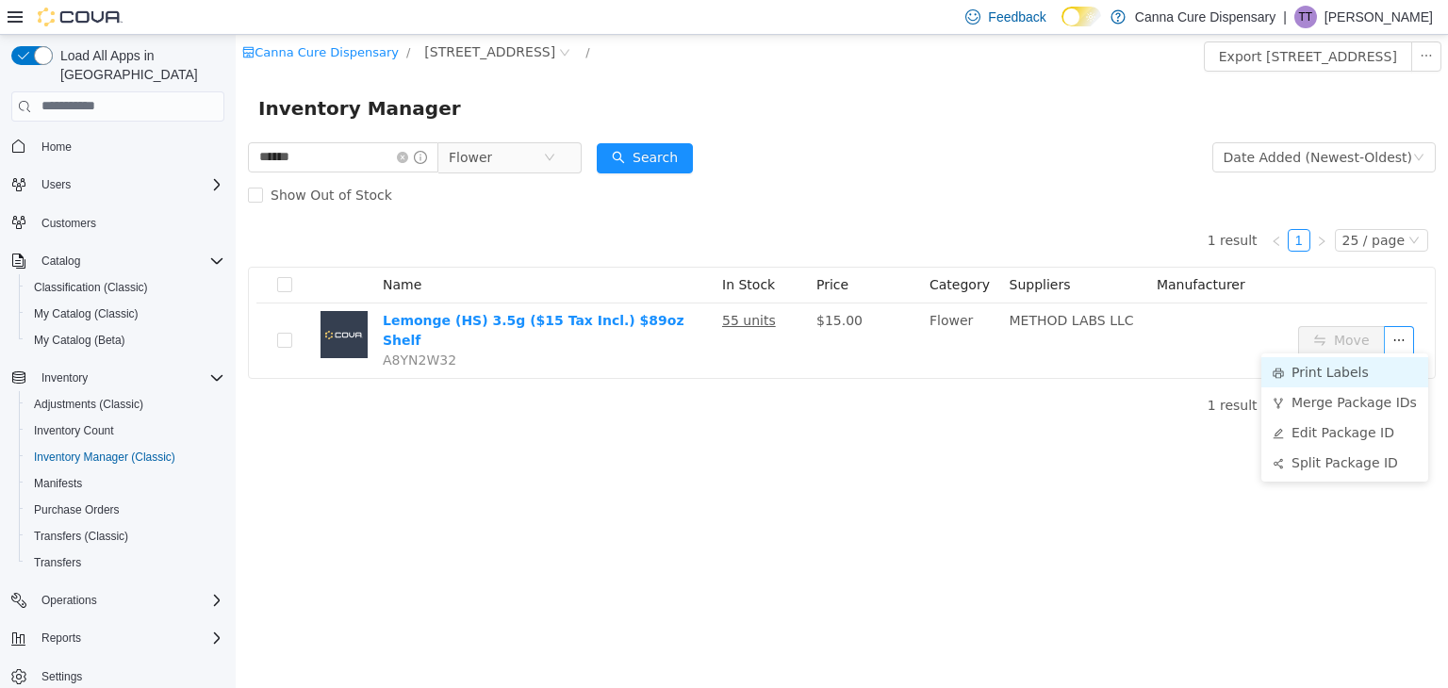
click at [1353, 361] on li "Print Labels" at bounding box center [1344, 371] width 167 height 30
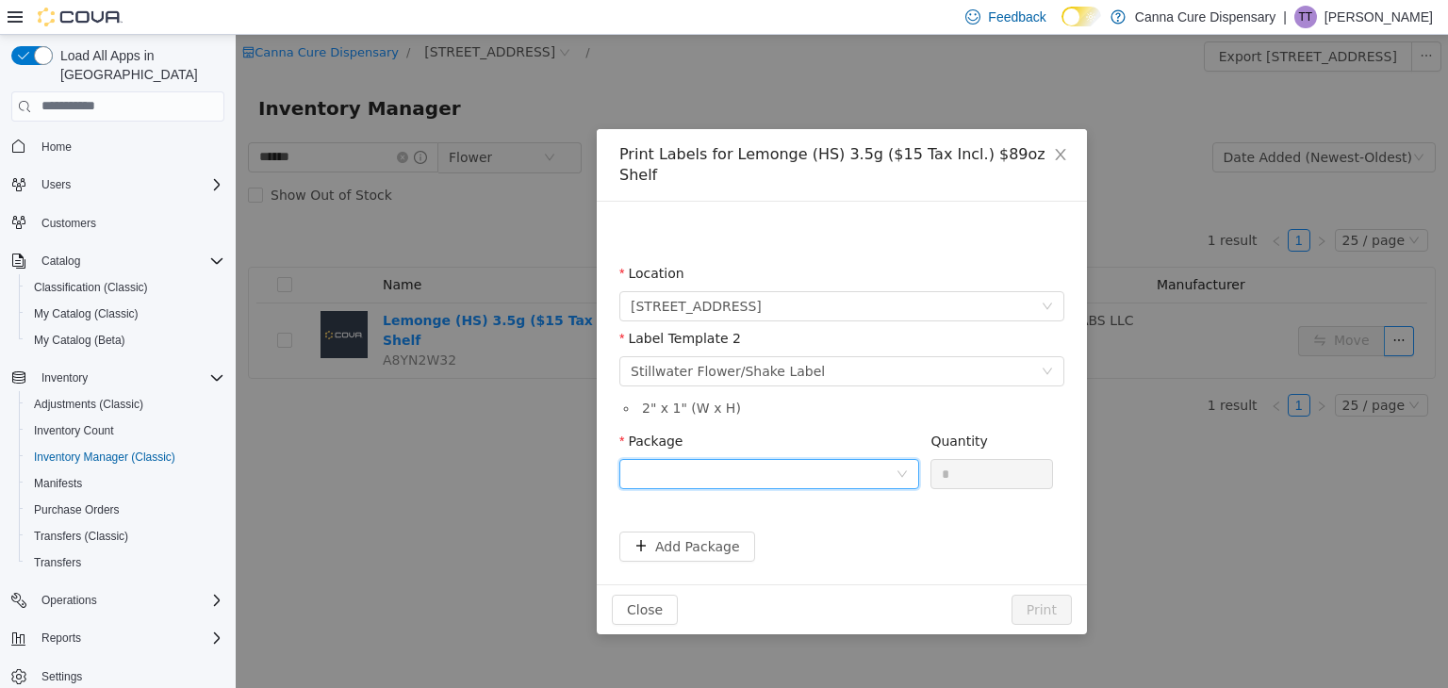
click at [897, 468] on icon "icon: down" at bounding box center [901, 473] width 11 height 11
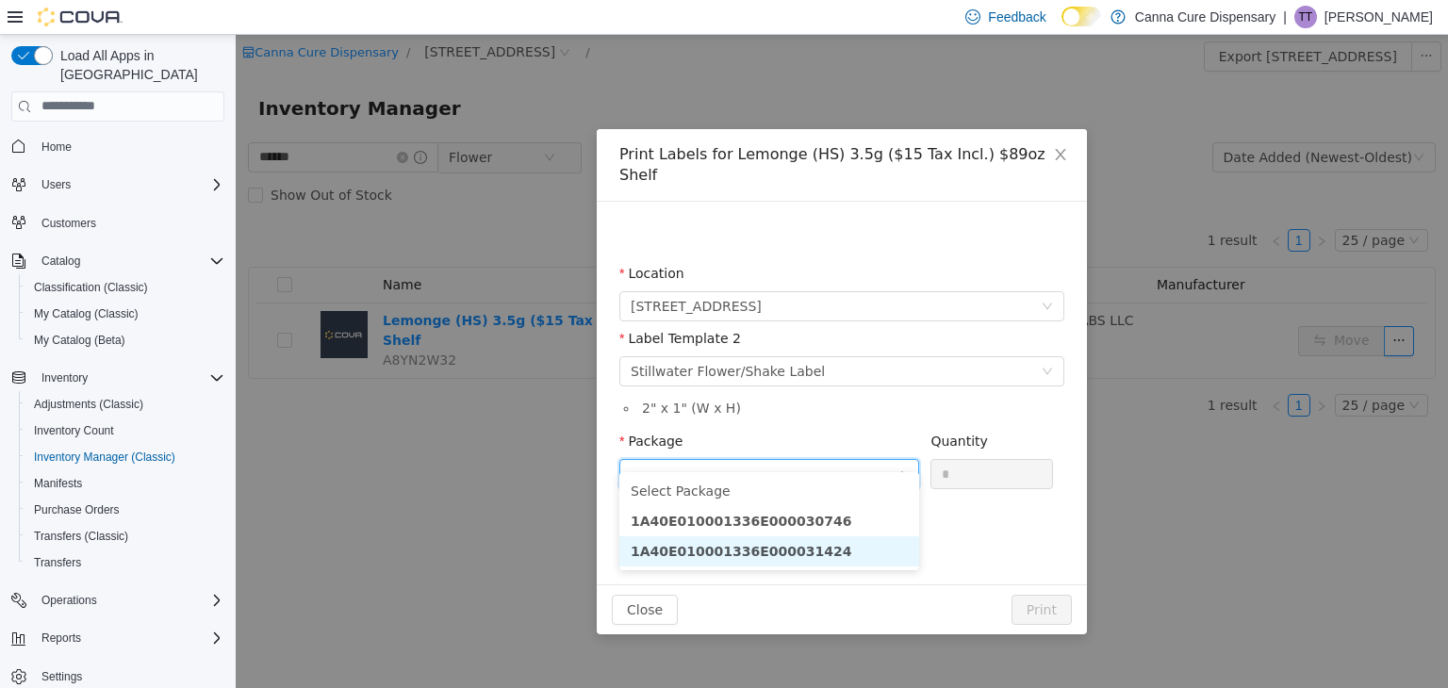
click at [812, 549] on li "1A40E010001336E000031424" at bounding box center [769, 550] width 300 height 30
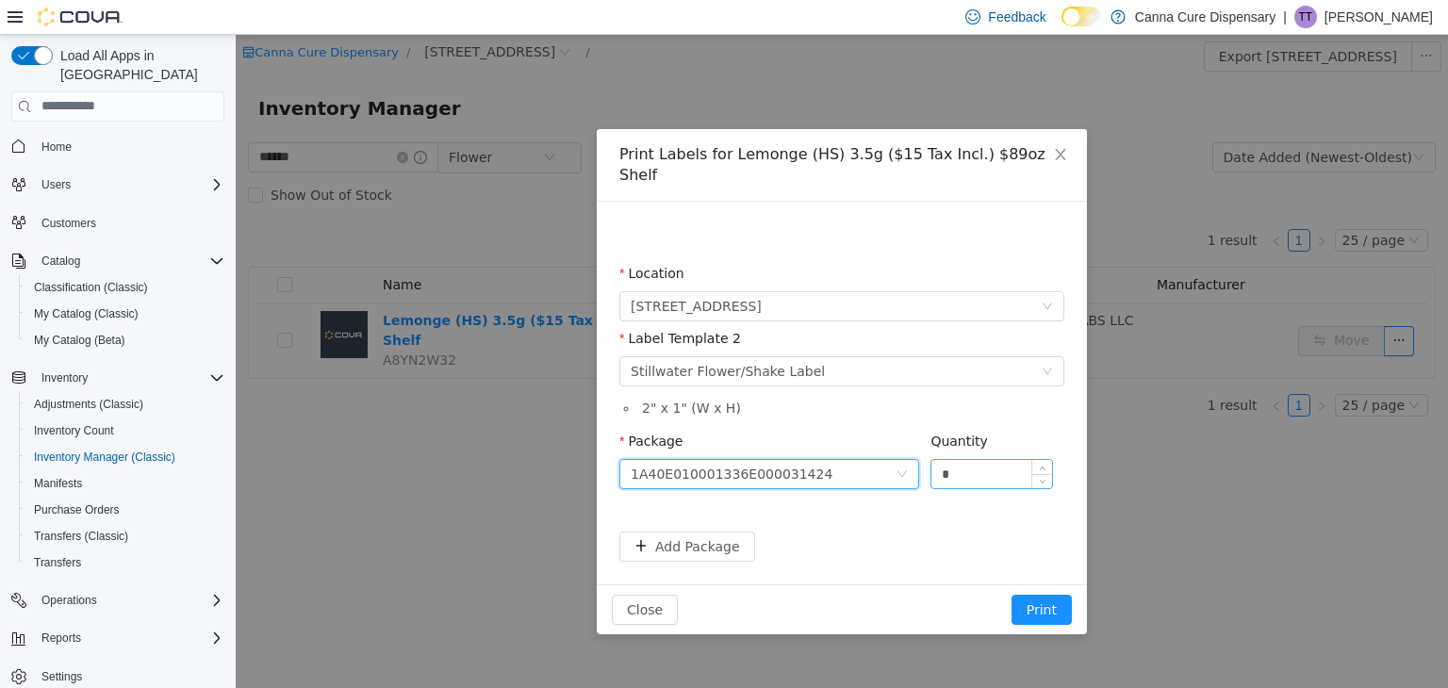
click at [966, 459] on input "*" at bounding box center [991, 473] width 121 height 28
type input "**"
click at [1012, 594] on button "Print" at bounding box center [1042, 609] width 60 height 30
